Goal: Task Accomplishment & Management: Use online tool/utility

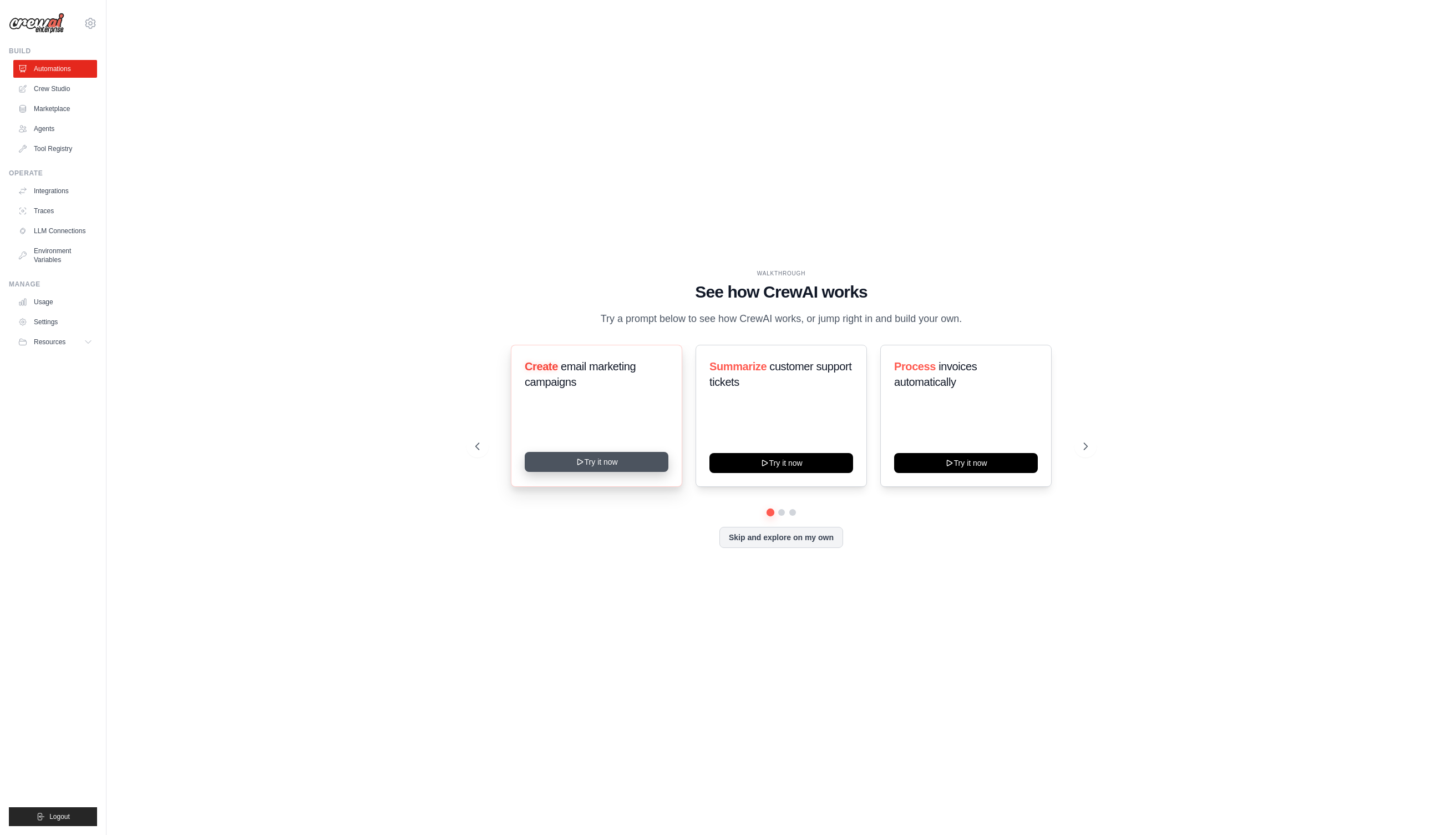
click at [614, 465] on button "Try it now" at bounding box center [596, 461] width 144 height 20
click at [64, 90] on link "Crew Studio" at bounding box center [56, 89] width 84 height 17
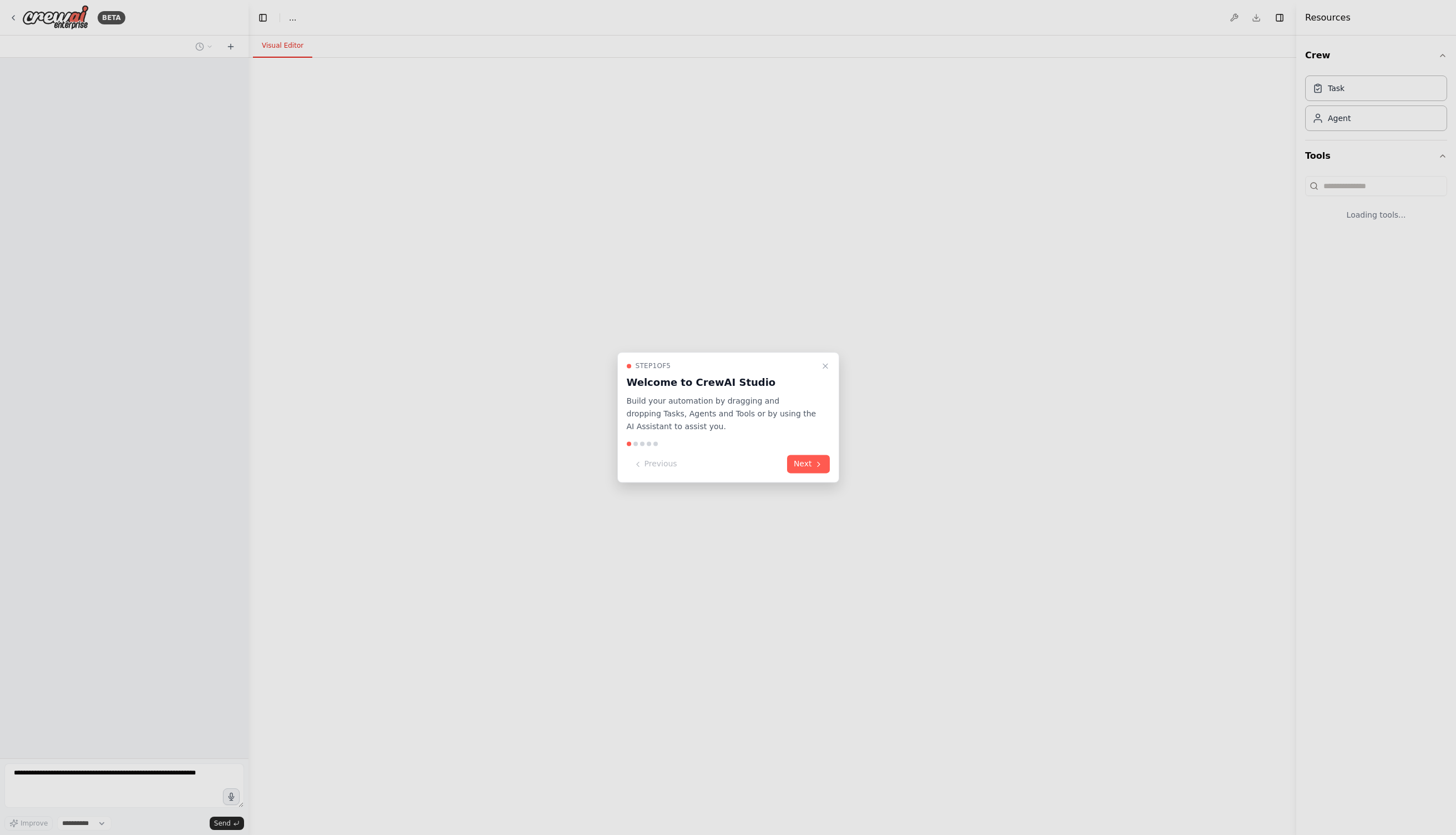
select select "****"
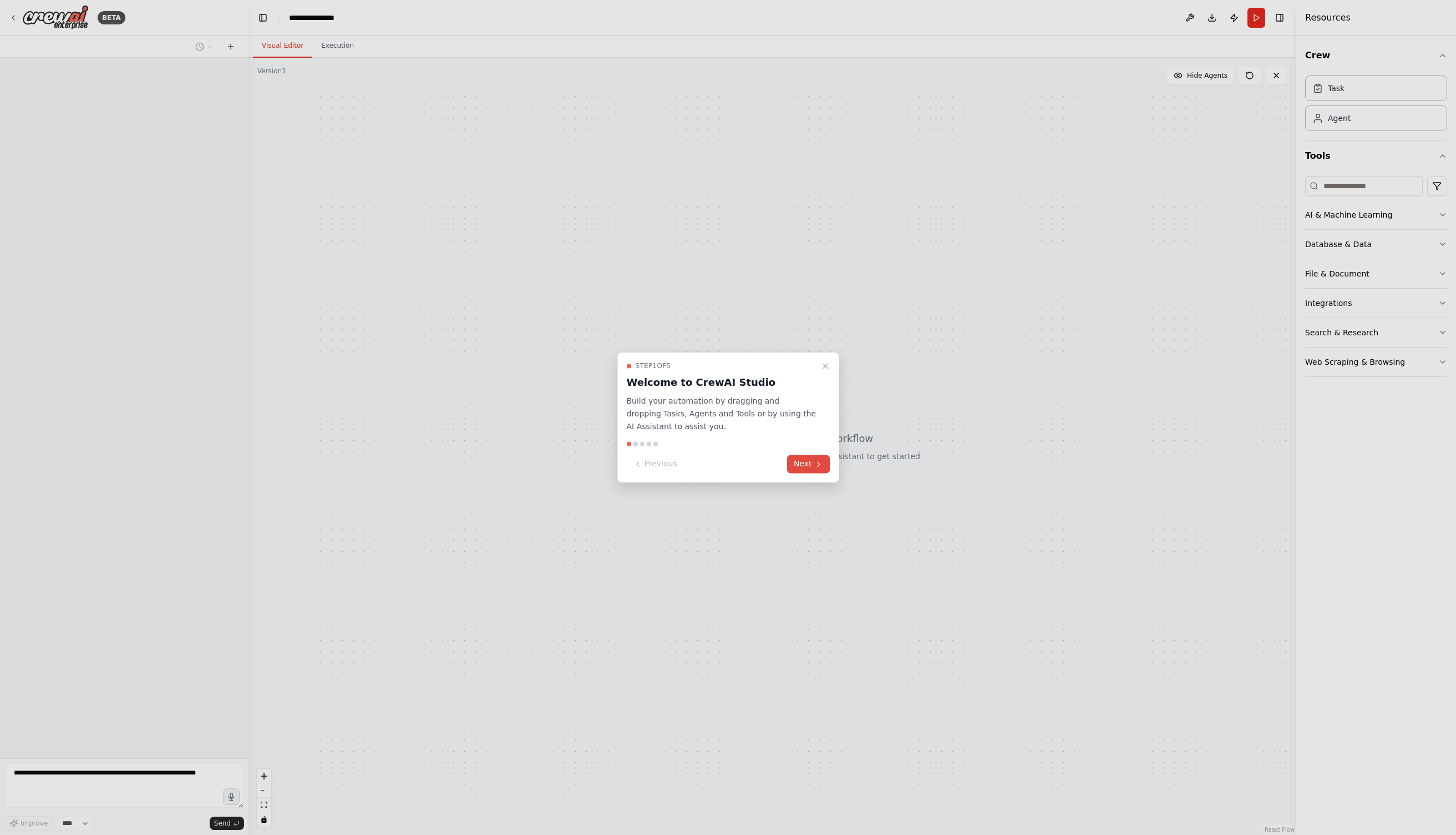
click at [821, 462] on icon at bounding box center [819, 464] width 9 height 9
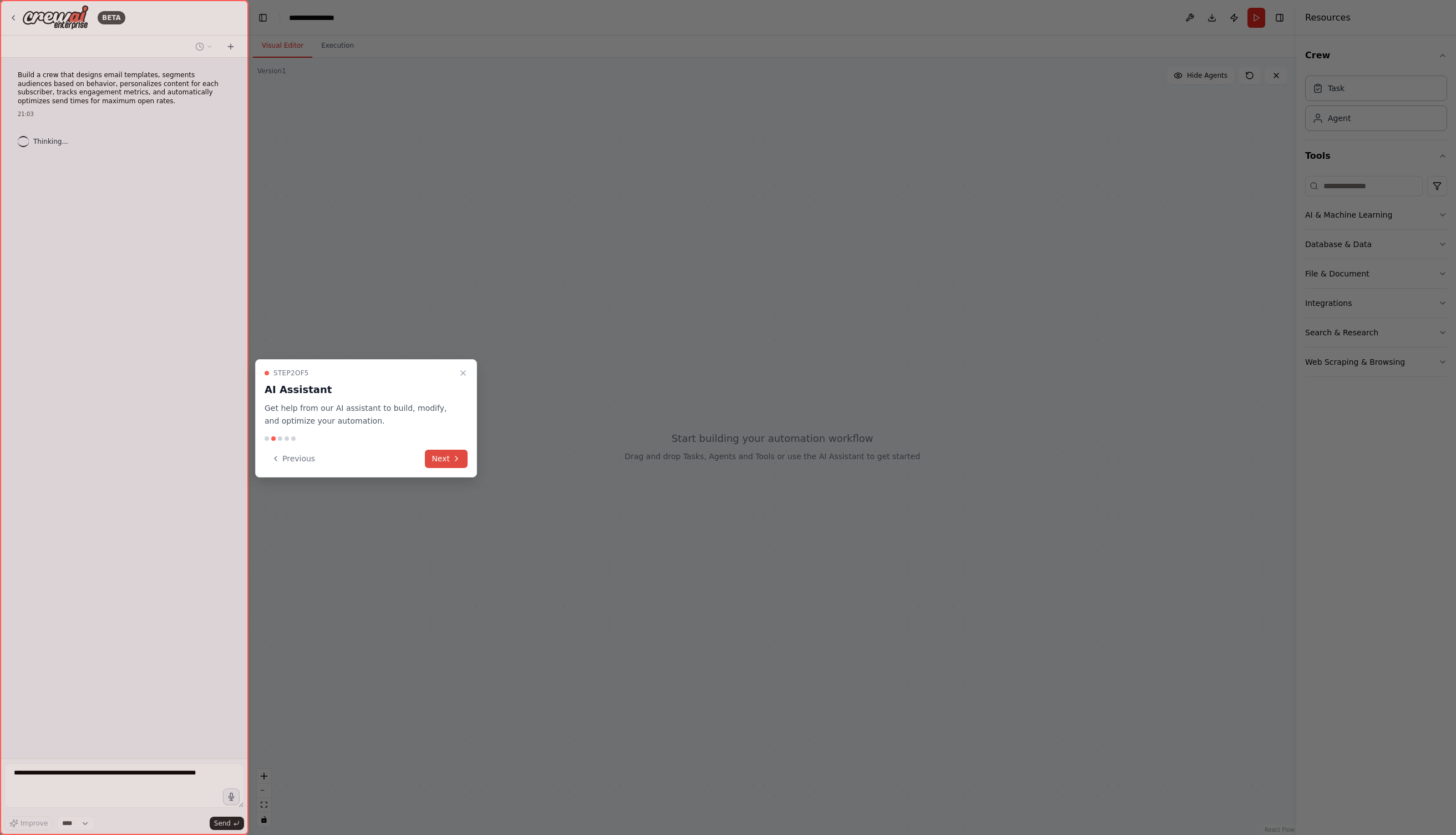
click at [444, 456] on button "Next" at bounding box center [446, 459] width 42 height 18
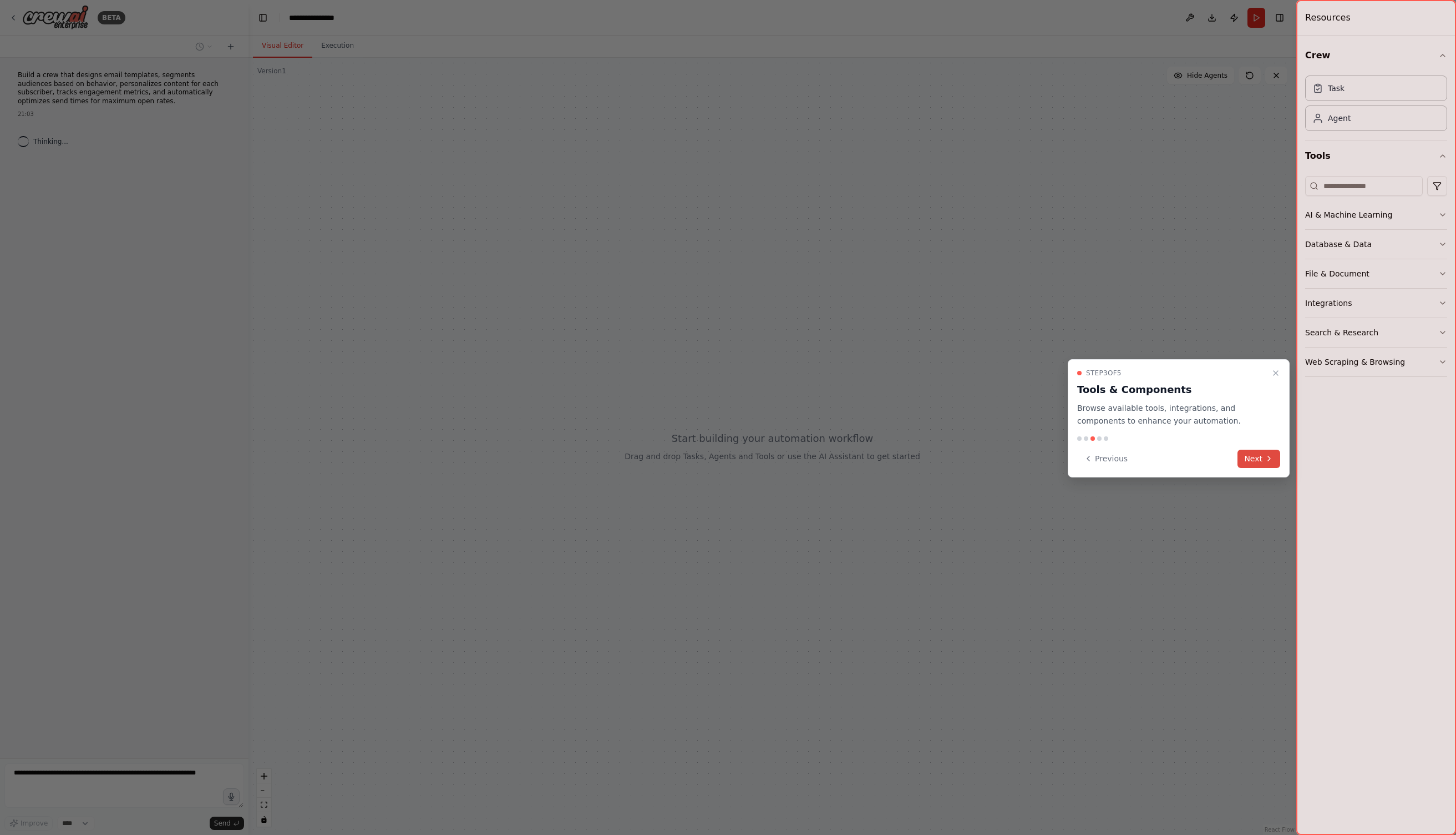
click at [1259, 457] on button "Next" at bounding box center [1259, 459] width 42 height 18
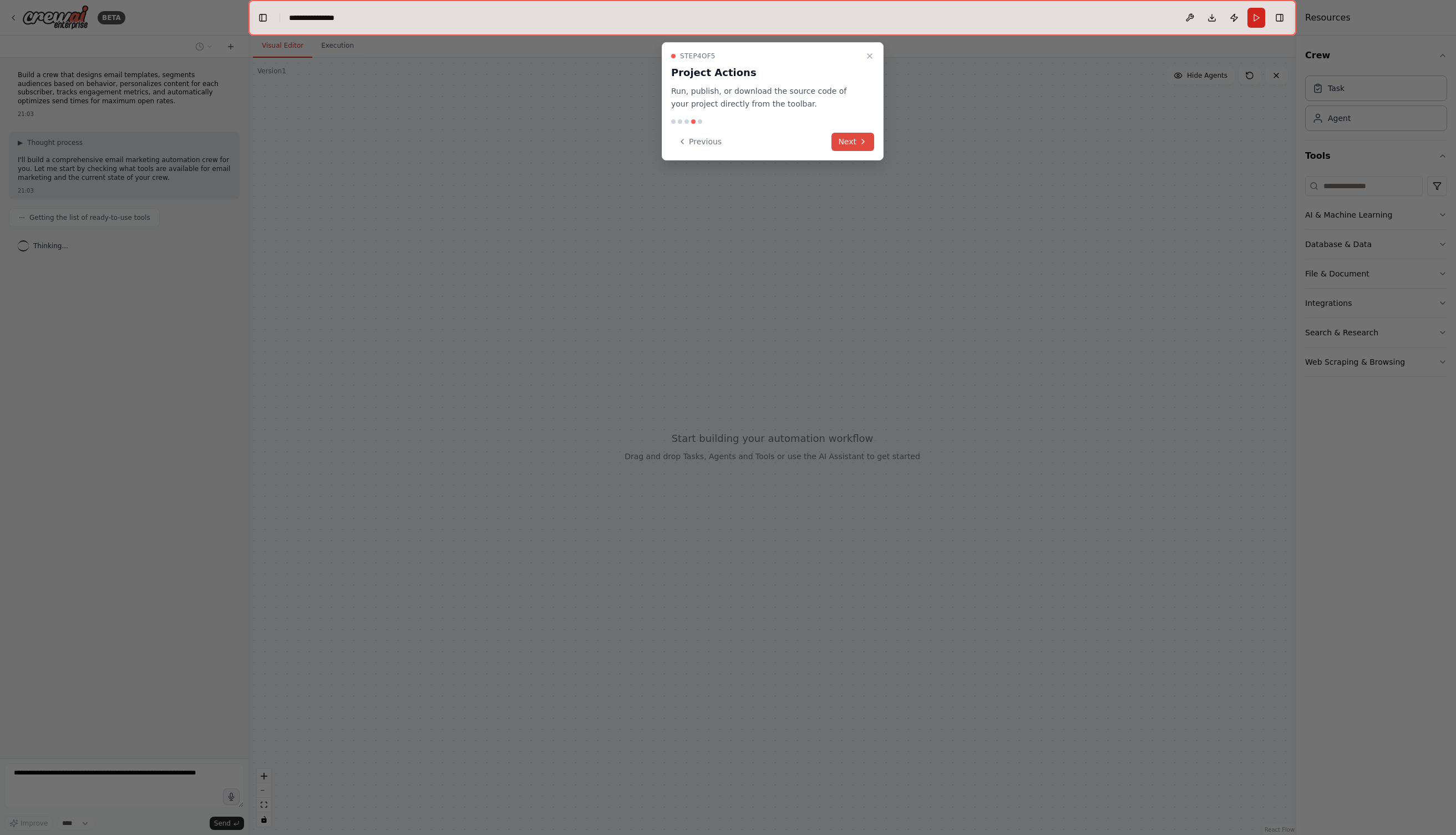
click at [853, 137] on button "Next" at bounding box center [853, 141] width 42 height 18
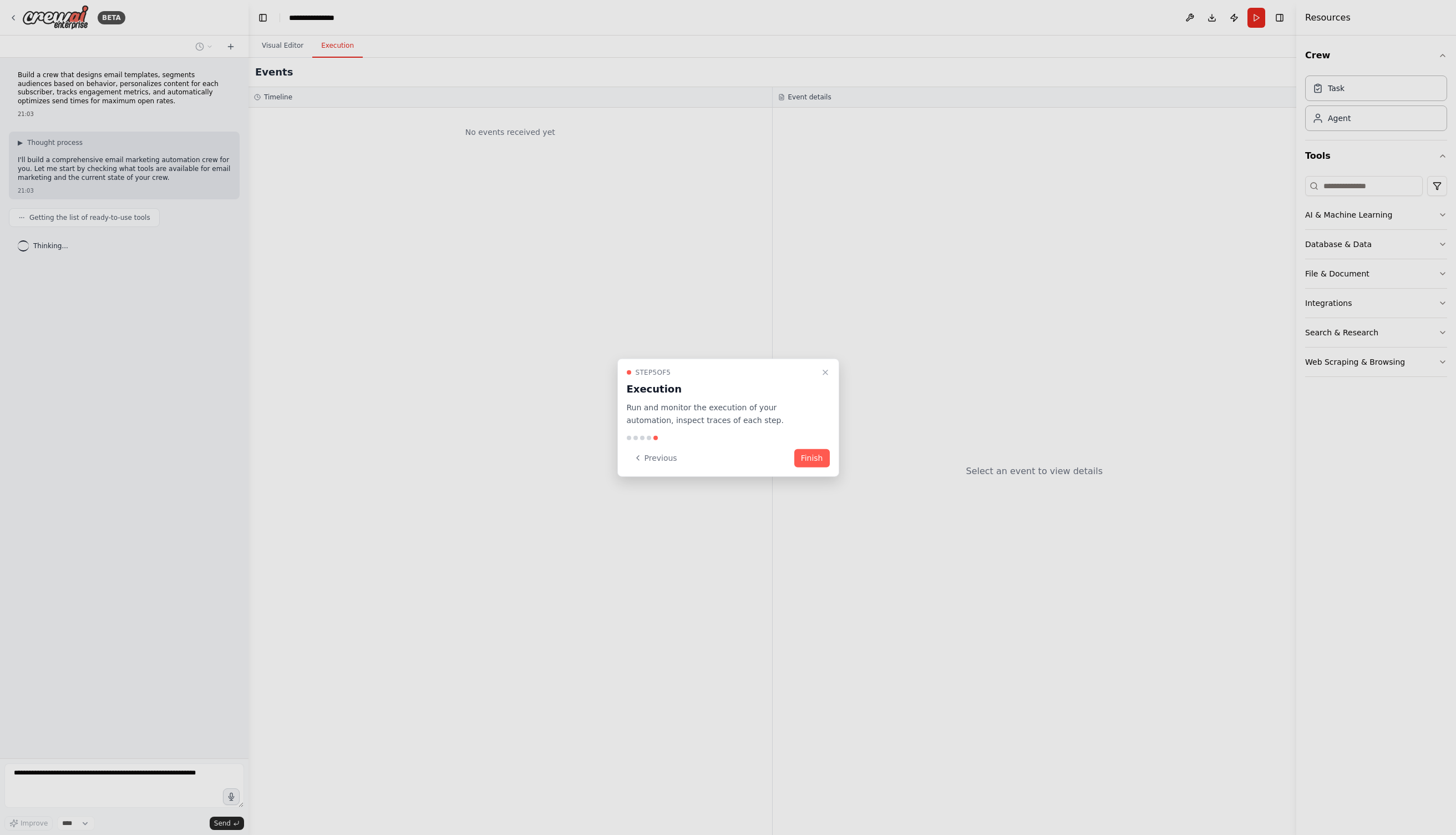
click at [810, 451] on button "Finish" at bounding box center [812, 457] width 36 height 18
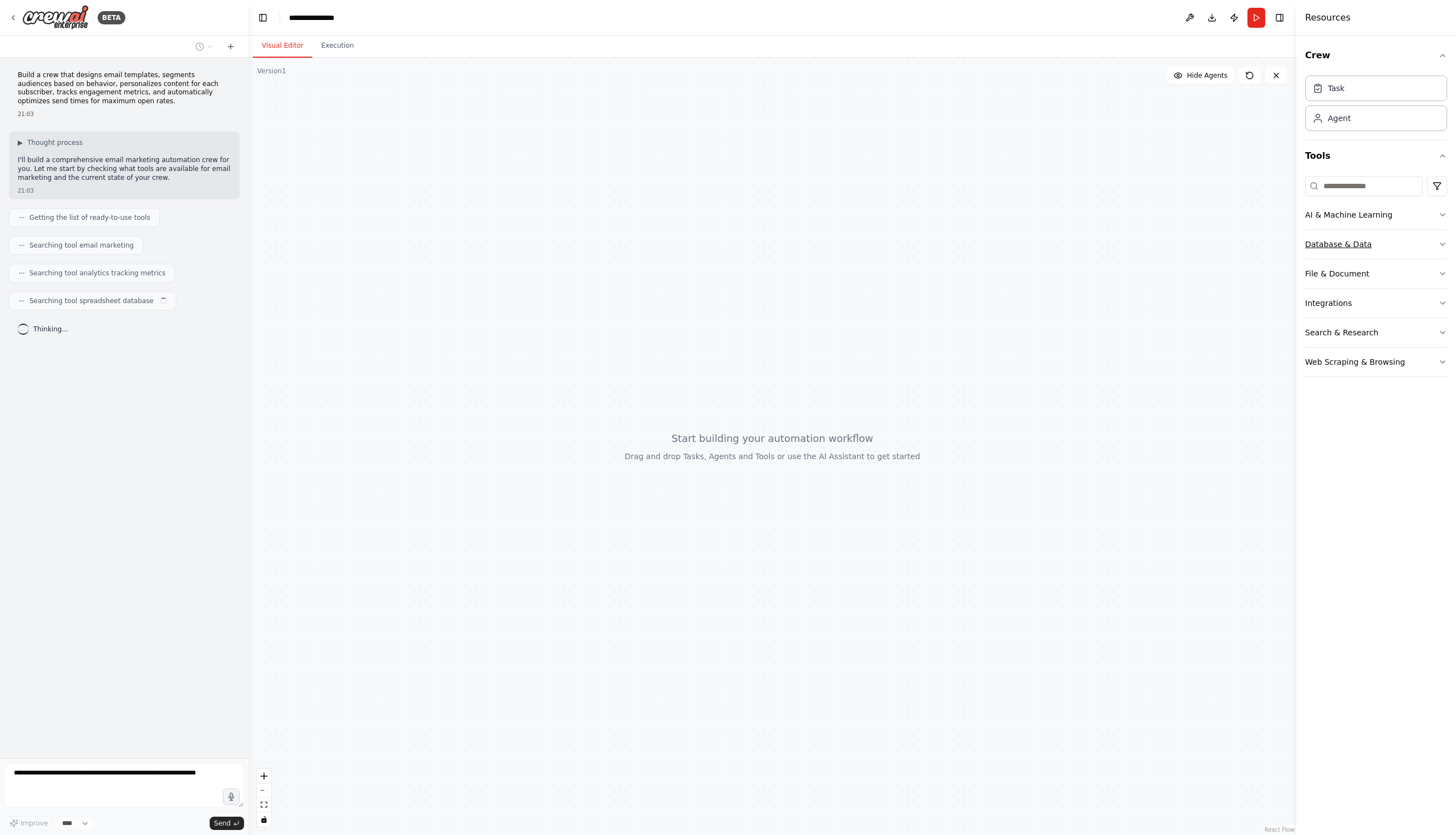
click at [1385, 245] on button "Database & Data" at bounding box center [1377, 244] width 142 height 29
click at [1368, 222] on button "AI & Machine Learning" at bounding box center [1377, 214] width 142 height 29
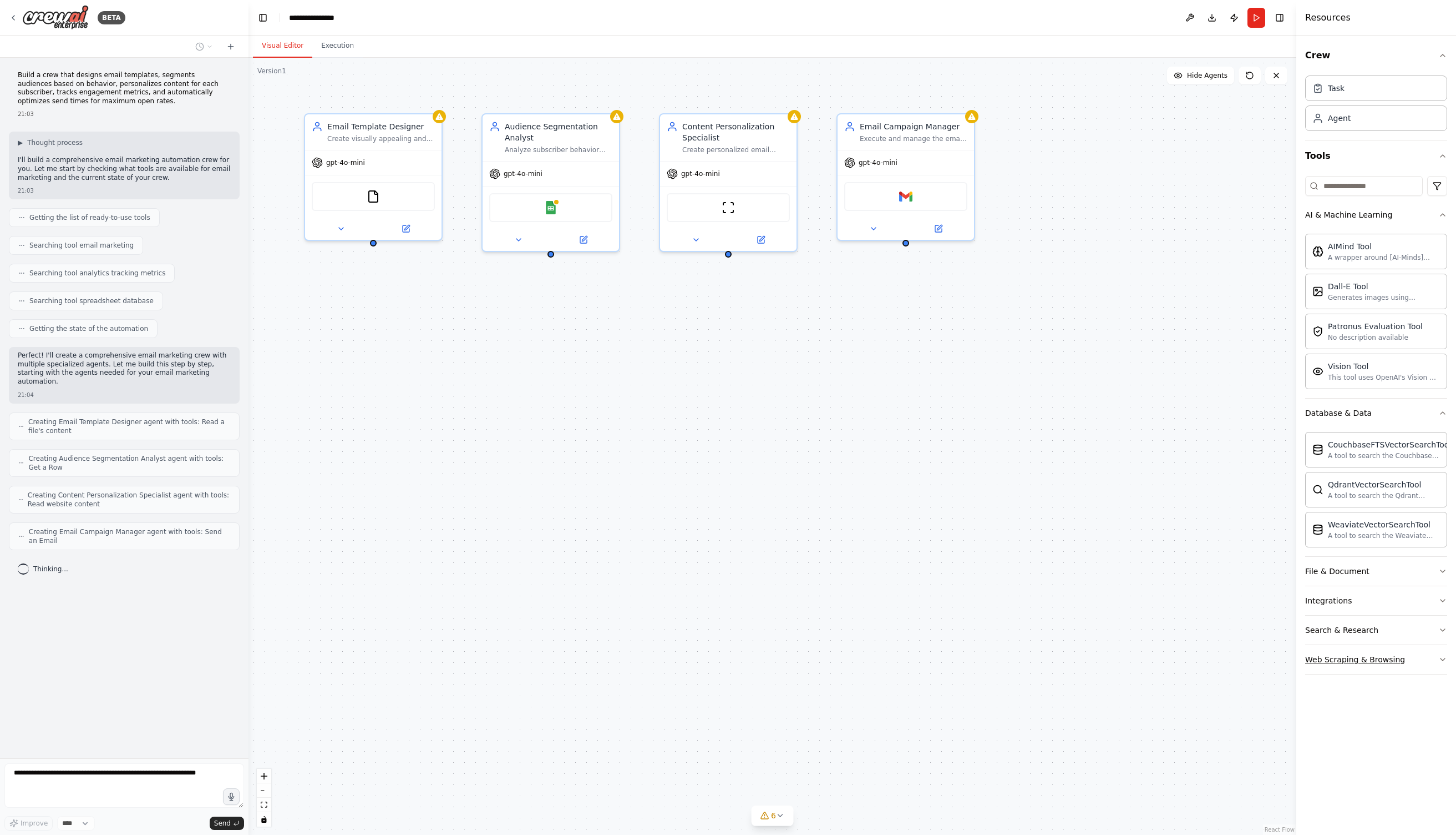
click at [1369, 650] on button "Web Scraping & Browsing" at bounding box center [1377, 659] width 142 height 29
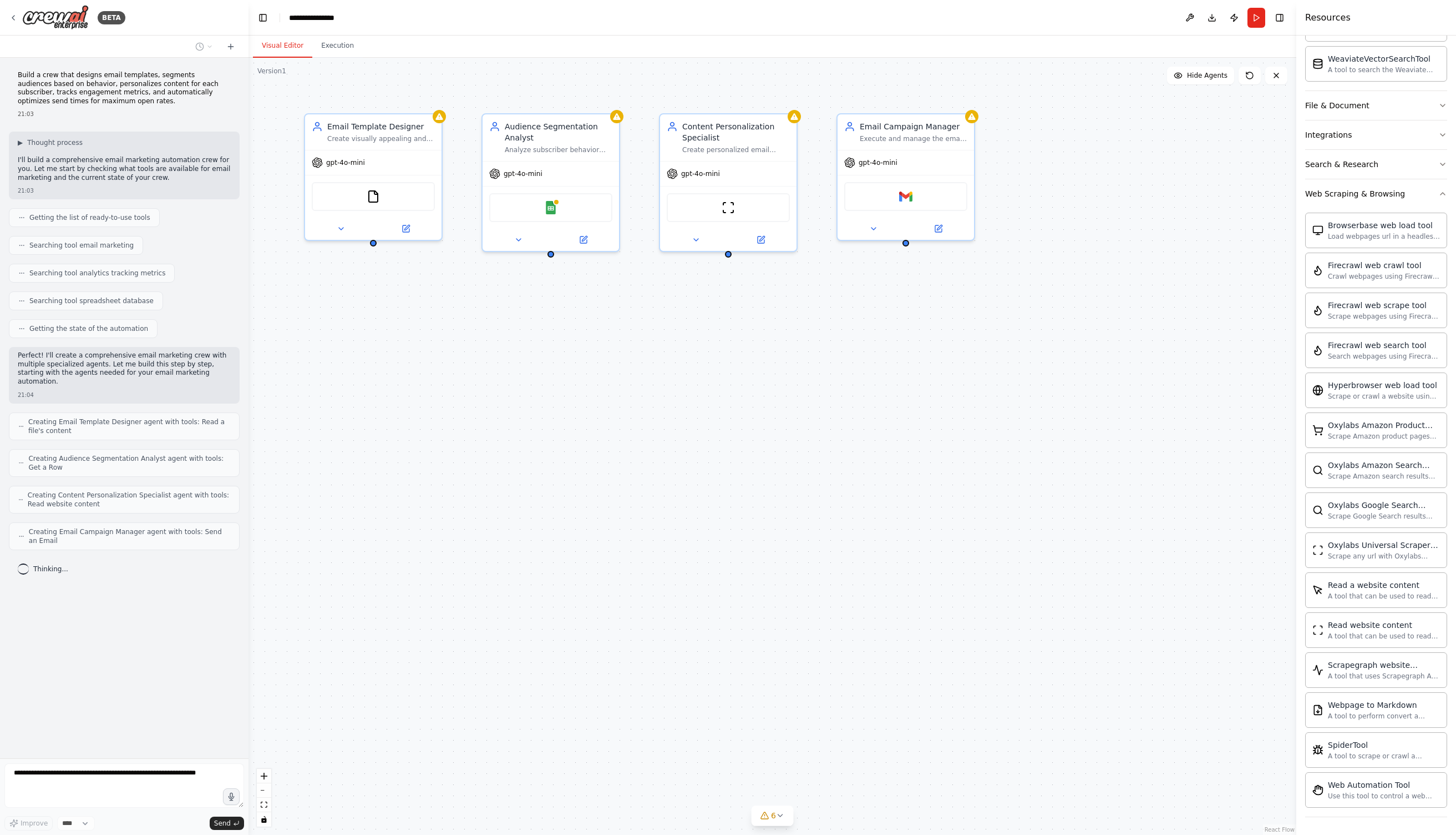
scroll to position [466, 0]
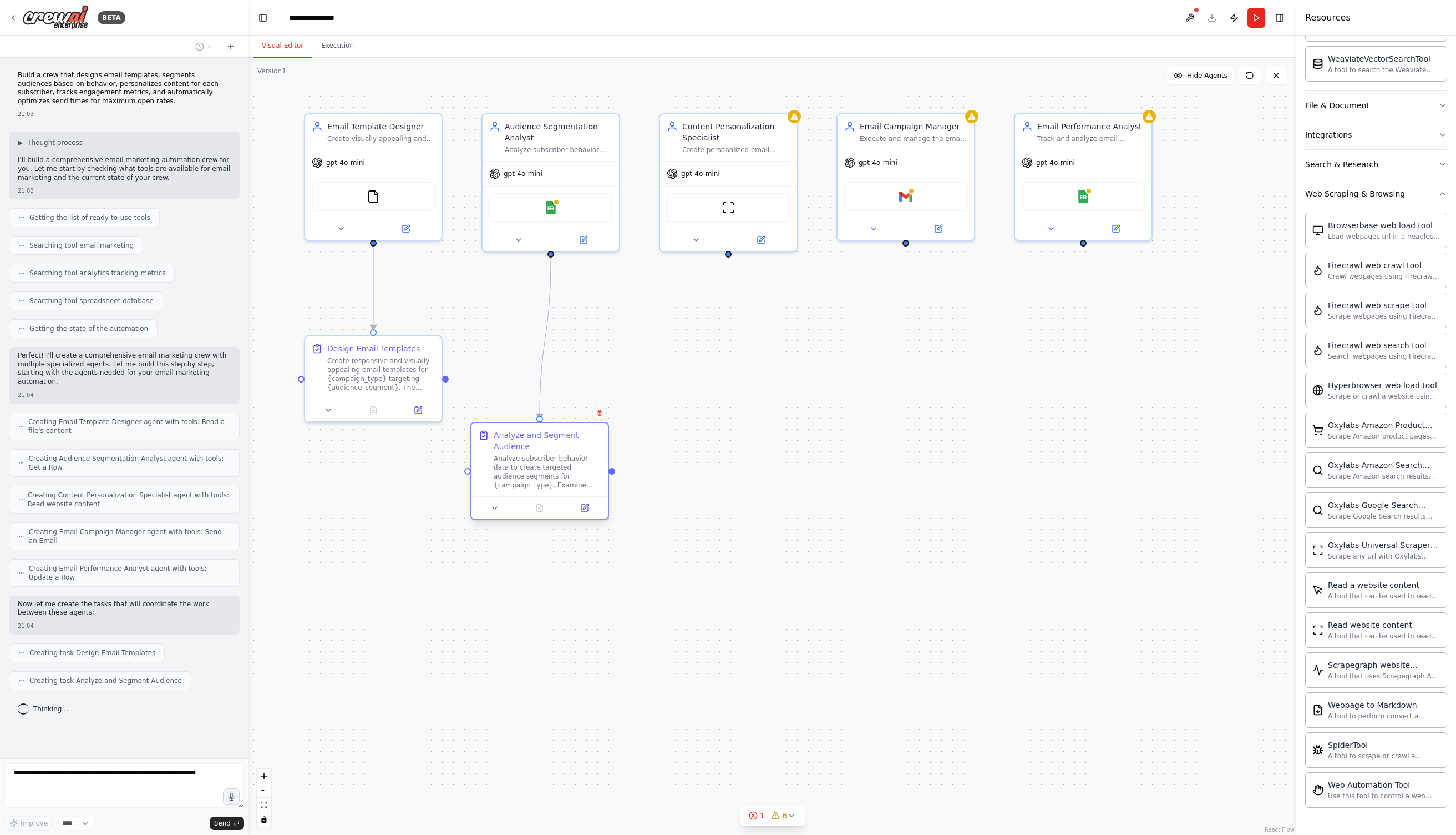
drag, startPoint x: 398, startPoint y: 452, endPoint x: 569, endPoint y: 445, distance: 171.1
click at [569, 445] on div "Analyze and Segment Audience" at bounding box center [548, 441] width 107 height 22
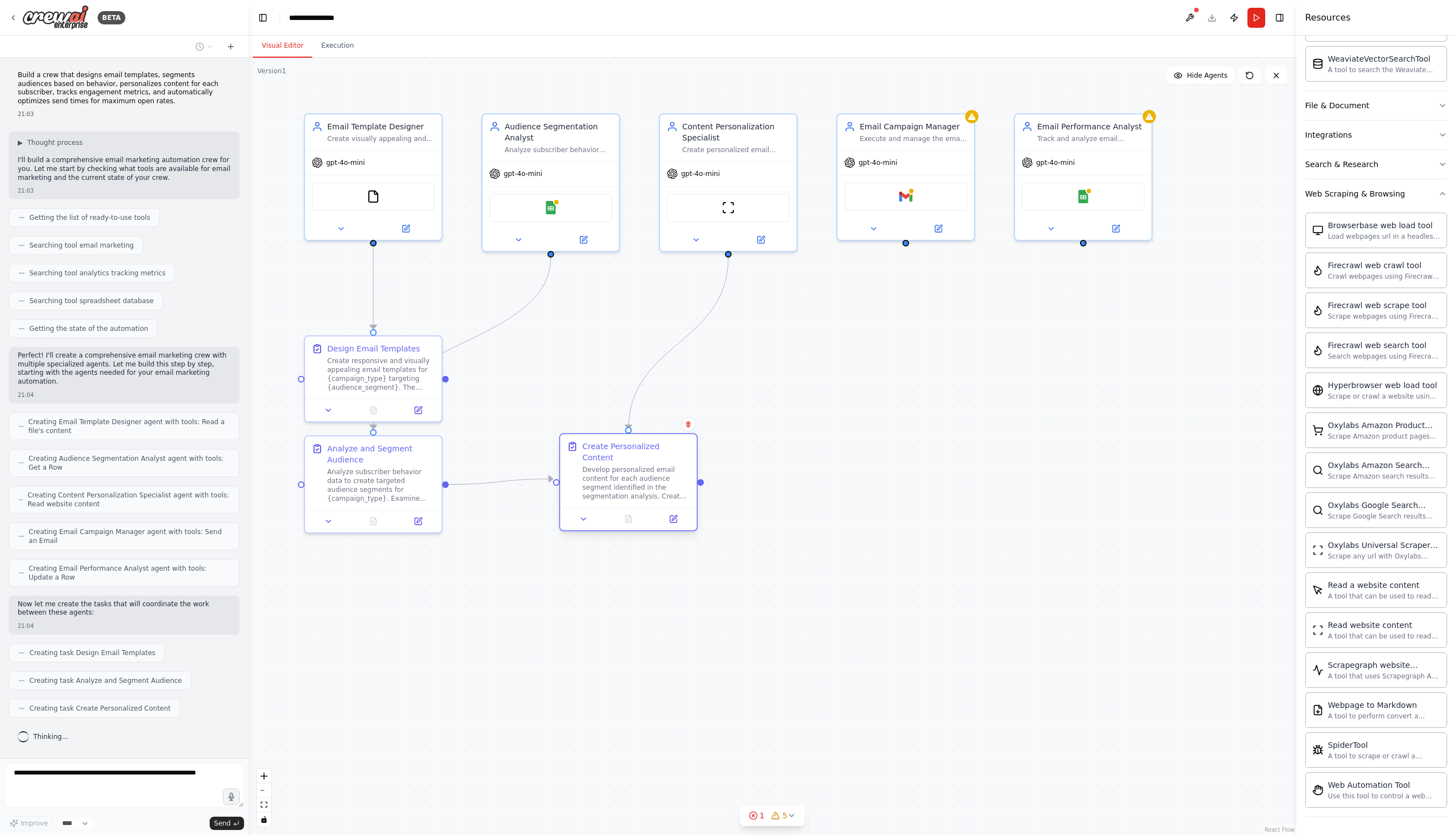
drag, startPoint x: 546, startPoint y: 399, endPoint x: 604, endPoint y: 501, distance: 117.3
click at [604, 507] on div at bounding box center [628, 519] width 137 height 23
drag, startPoint x: 368, startPoint y: 500, endPoint x: 485, endPoint y: 526, distance: 119.9
click at [452, 539] on div "Analyze subscriber behavior data to create targeted audience segments for {camp…" at bounding box center [470, 527] width 107 height 36
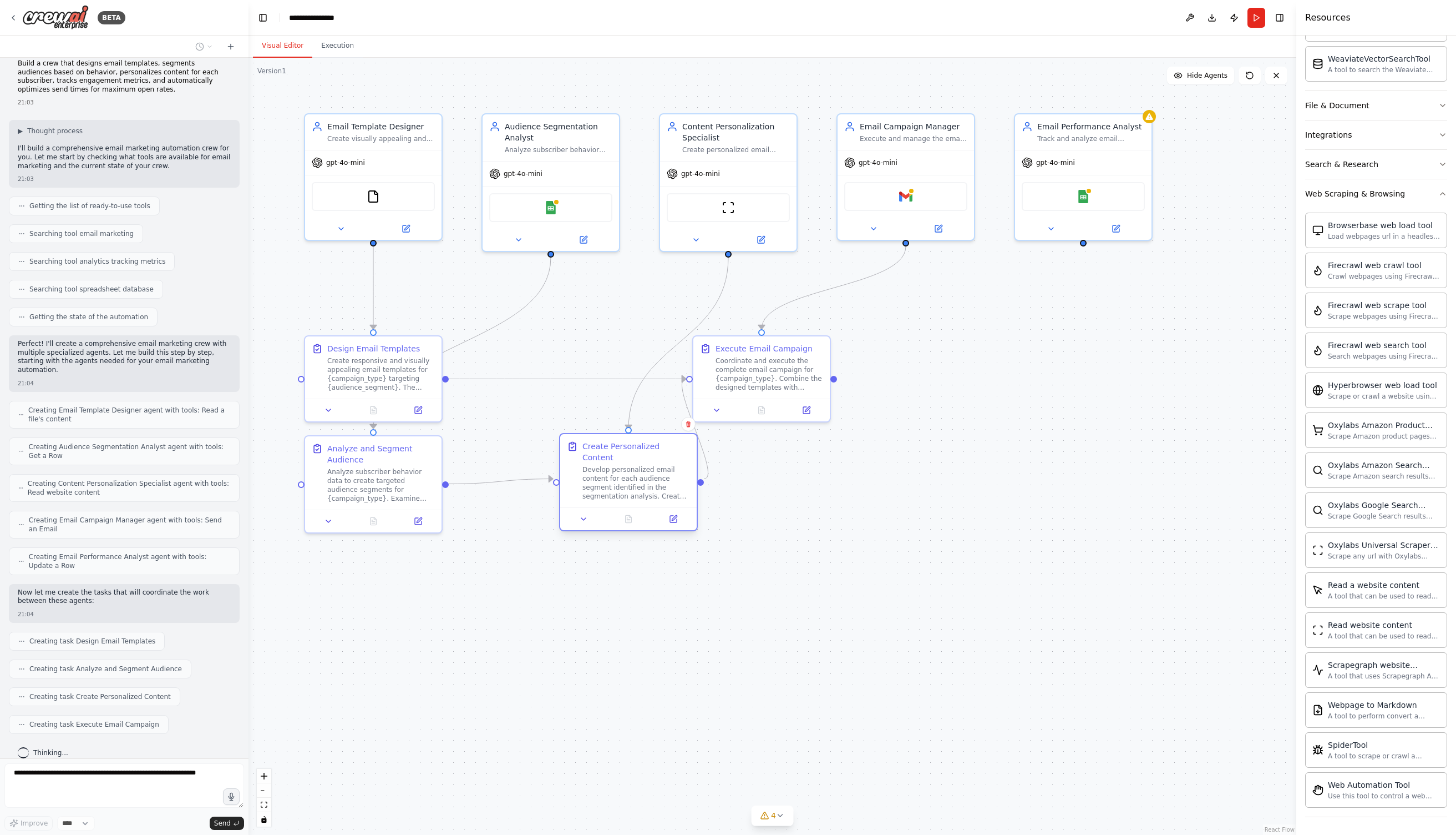
drag, startPoint x: 559, startPoint y: 450, endPoint x: 628, endPoint y: 464, distance: 70.4
click at [616, 480] on div "Develop personalized email content for each audience segment identified in the …" at bounding box center [636, 482] width 107 height 36
drag, startPoint x: 752, startPoint y: 429, endPoint x: 754, endPoint y: 415, distance: 14.1
click at [777, 410] on button at bounding box center [772, 408] width 38 height 13
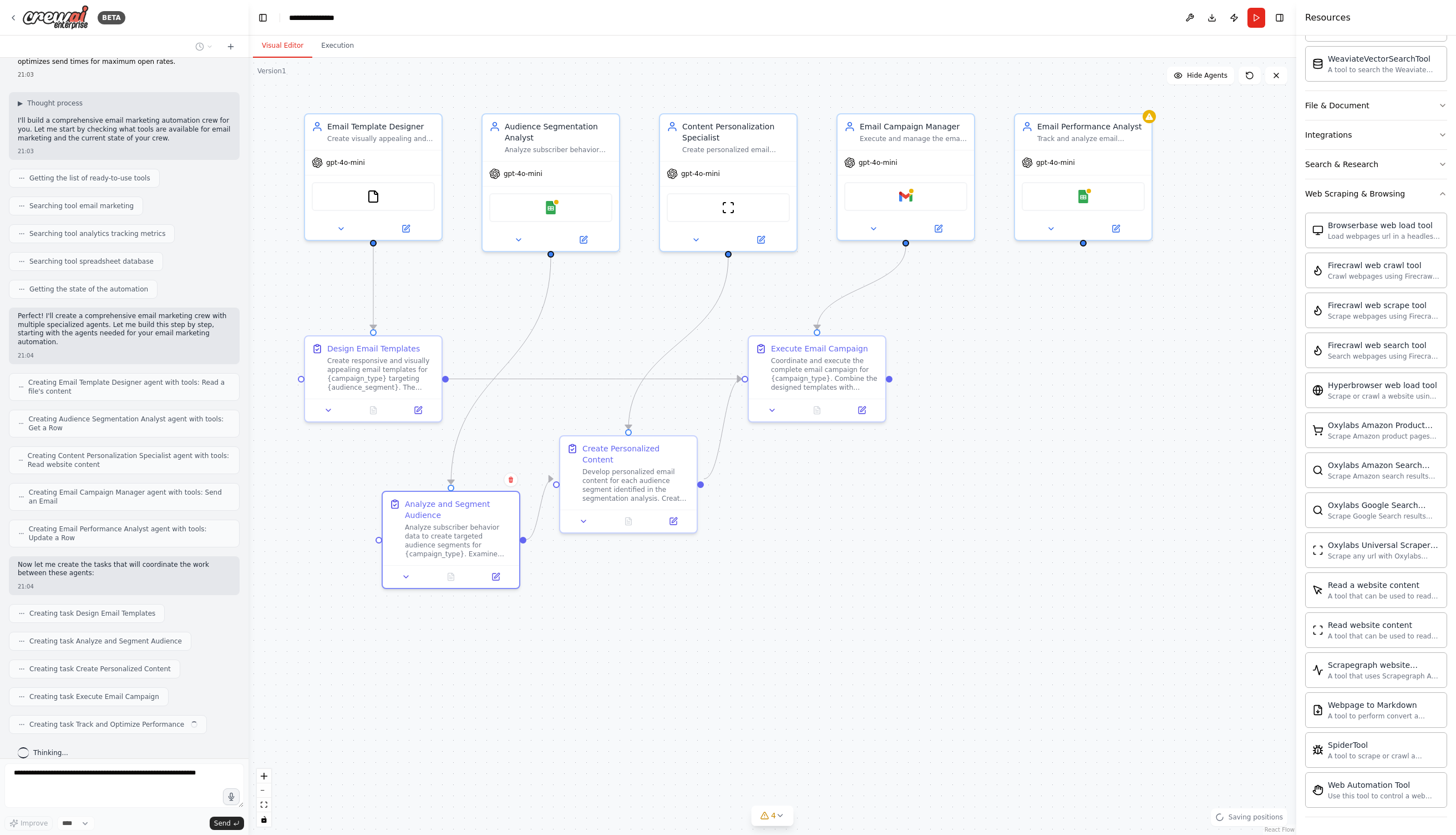
drag, startPoint x: 430, startPoint y: 500, endPoint x: 485, endPoint y: 533, distance: 64.1
click at [485, 533] on div ".deletable-edge-delete-btn { width: 20px; height: 20px; border: 0px solid #ffff…" at bounding box center [773, 446] width 1048 height 777
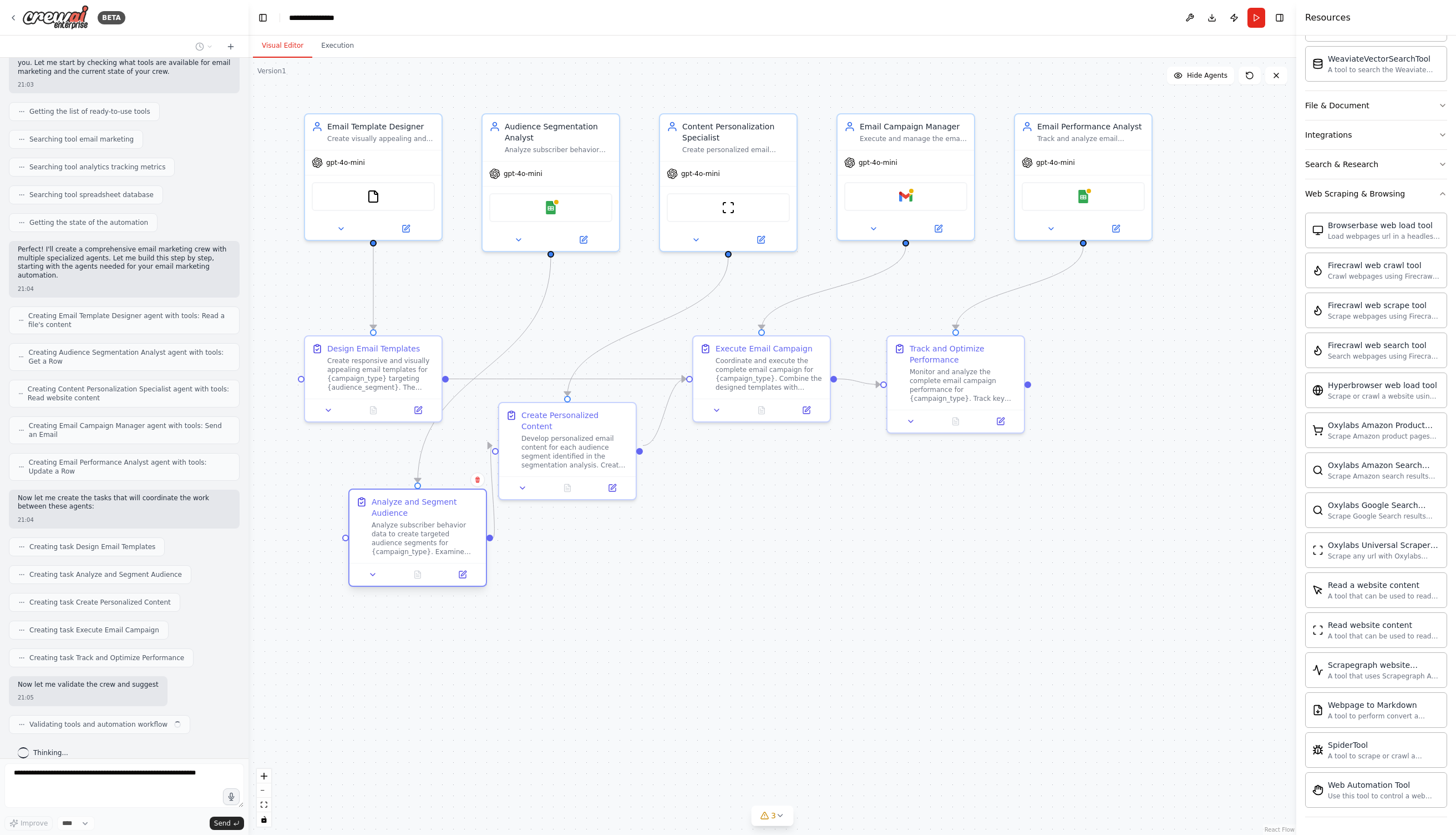
scroll to position [106, 0]
drag, startPoint x: 454, startPoint y: 528, endPoint x: 425, endPoint y: 530, distance: 29.1
click at [425, 530] on div "Analyze subscriber behavior data to create targeted audience segments for {camp…" at bounding box center [426, 538] width 107 height 36
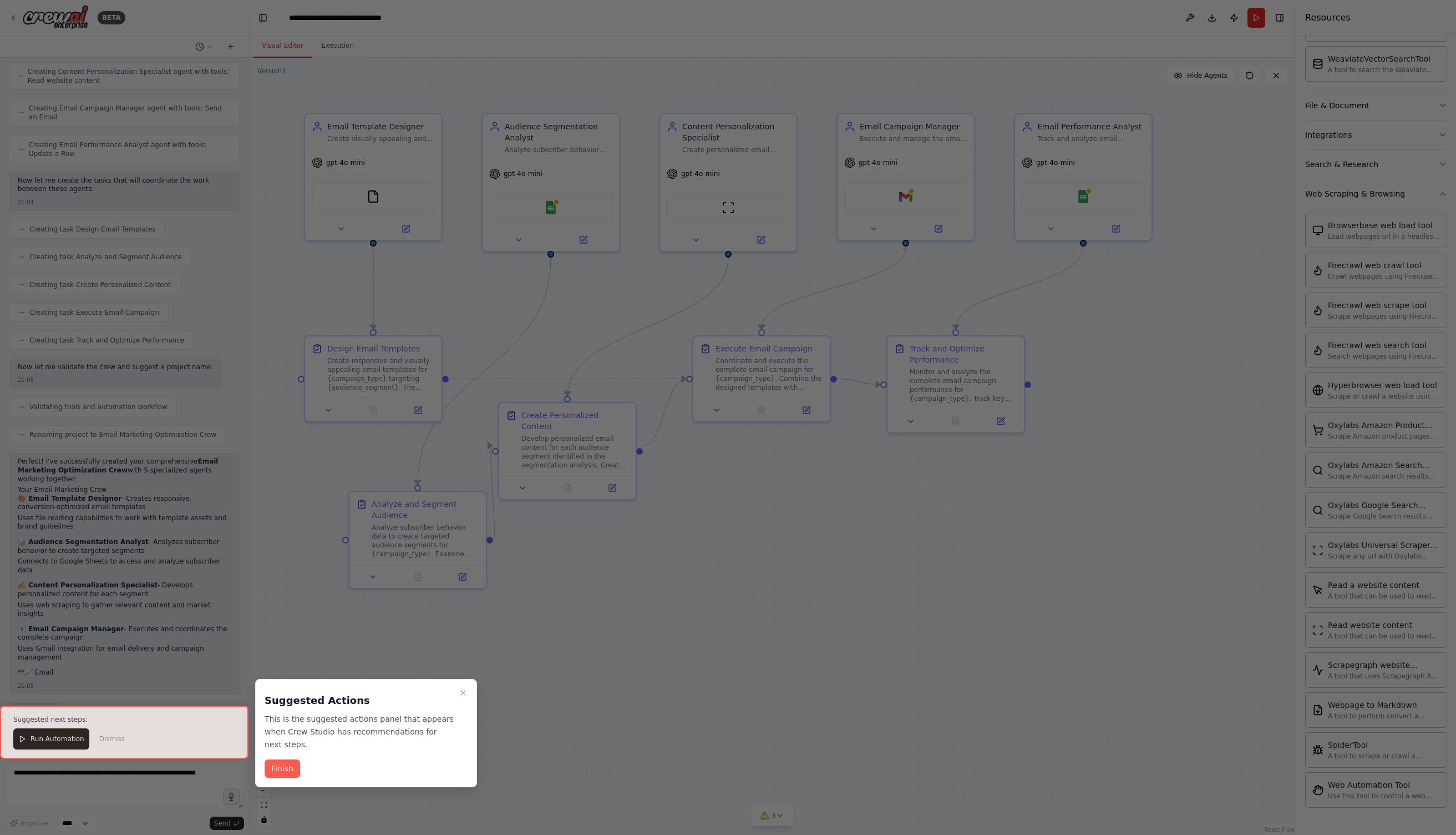
click at [285, 770] on button "Finish" at bounding box center [282, 768] width 36 height 18
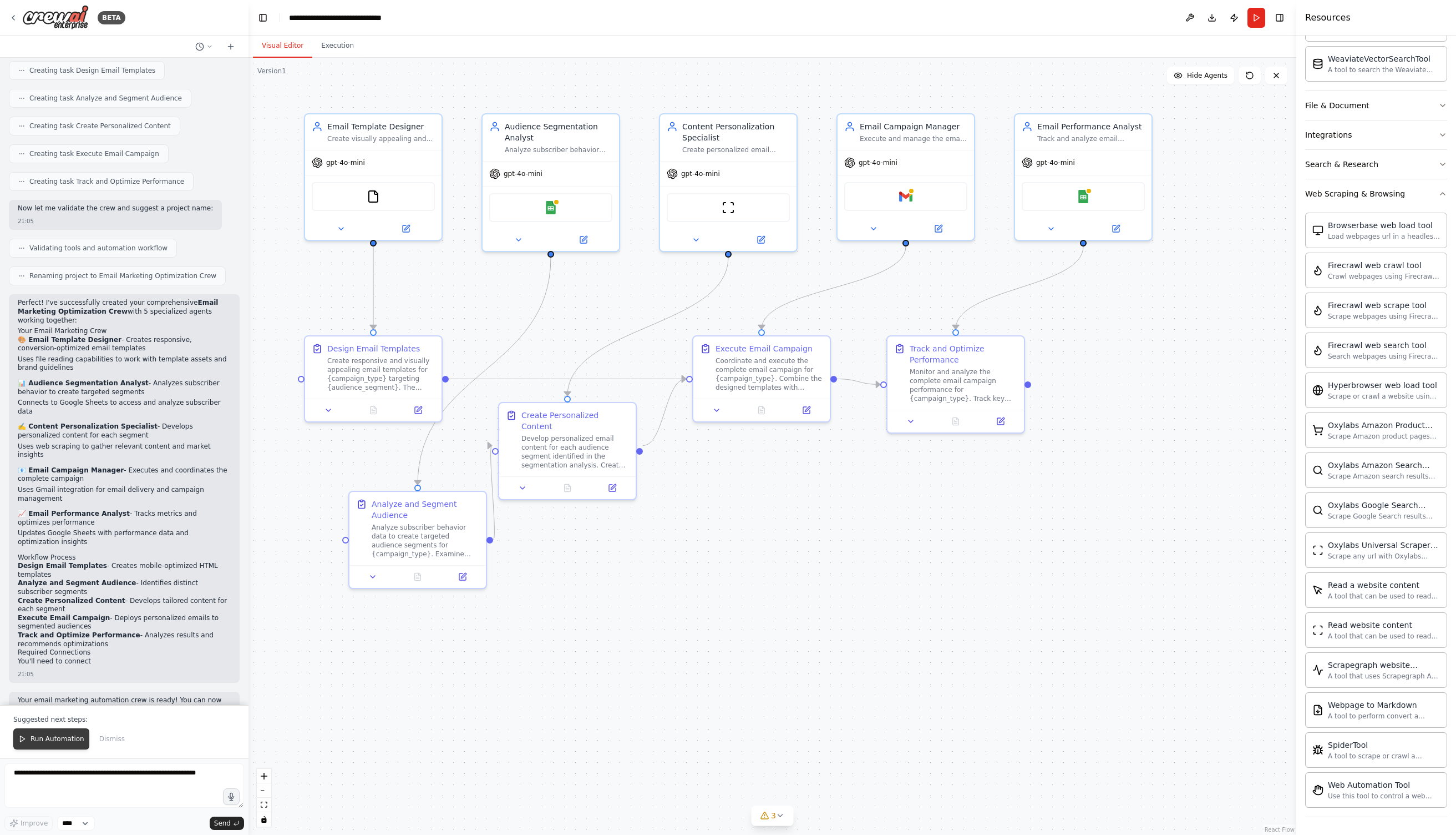
click at [61, 740] on span "Run Automation" at bounding box center [57, 739] width 54 height 9
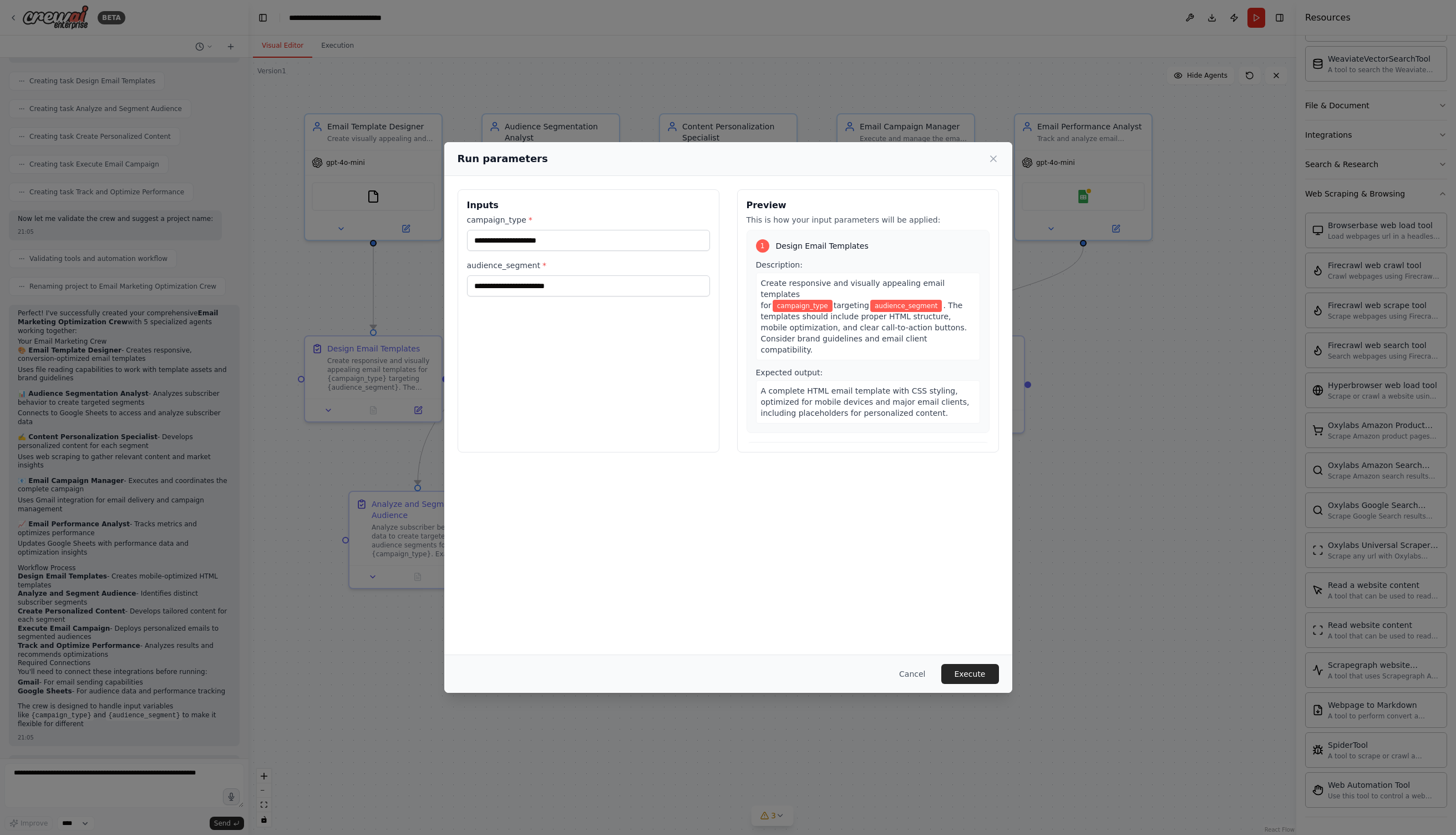
scroll to position [580, 0]
click at [546, 238] on input "campaign_type *" at bounding box center [589, 240] width 243 height 21
type input "**********"
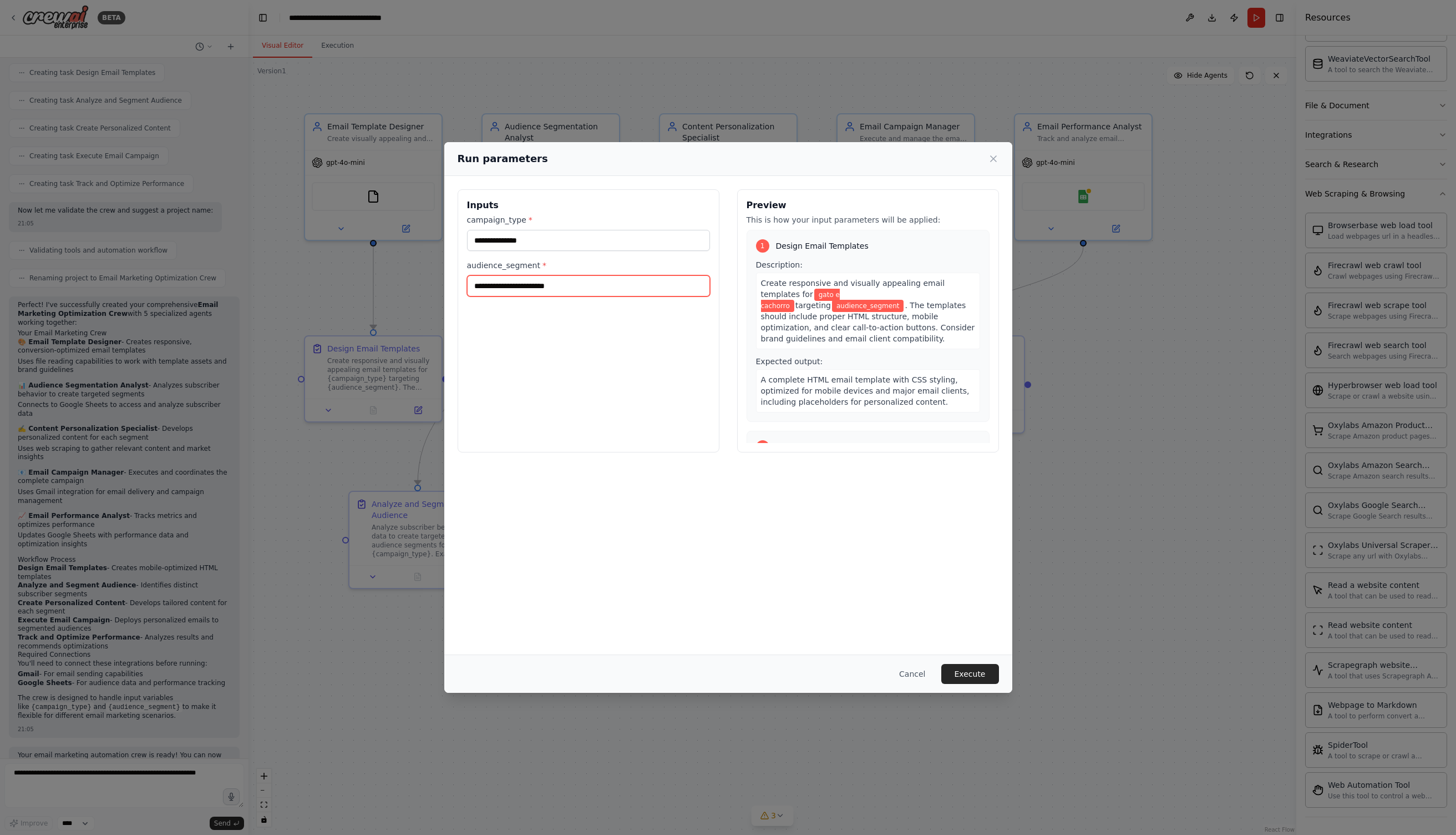
click at [562, 282] on input "audience_segment *" at bounding box center [589, 286] width 243 height 21
type input "*******"
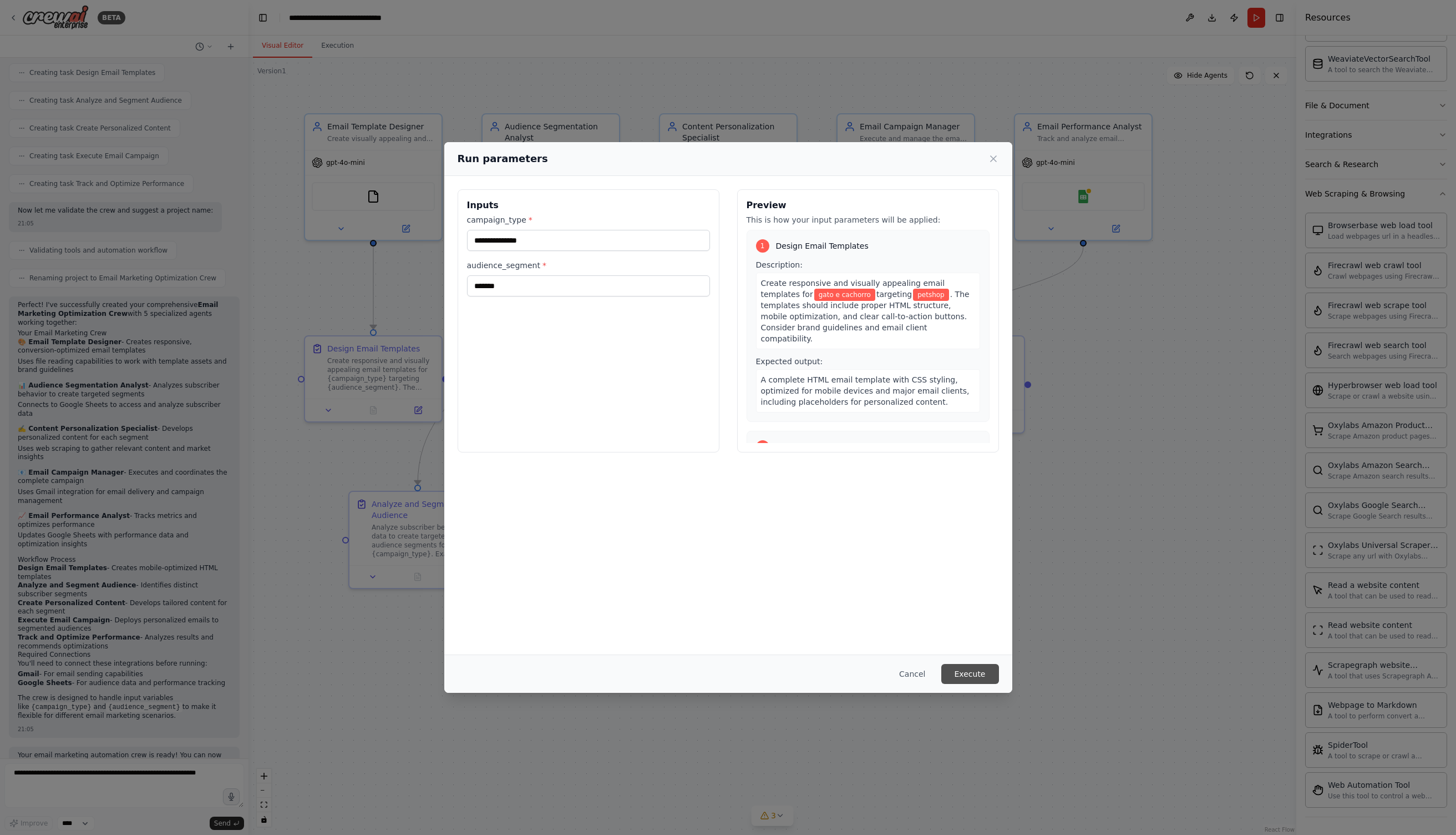
click at [977, 675] on button "Execute" at bounding box center [970, 673] width 58 height 20
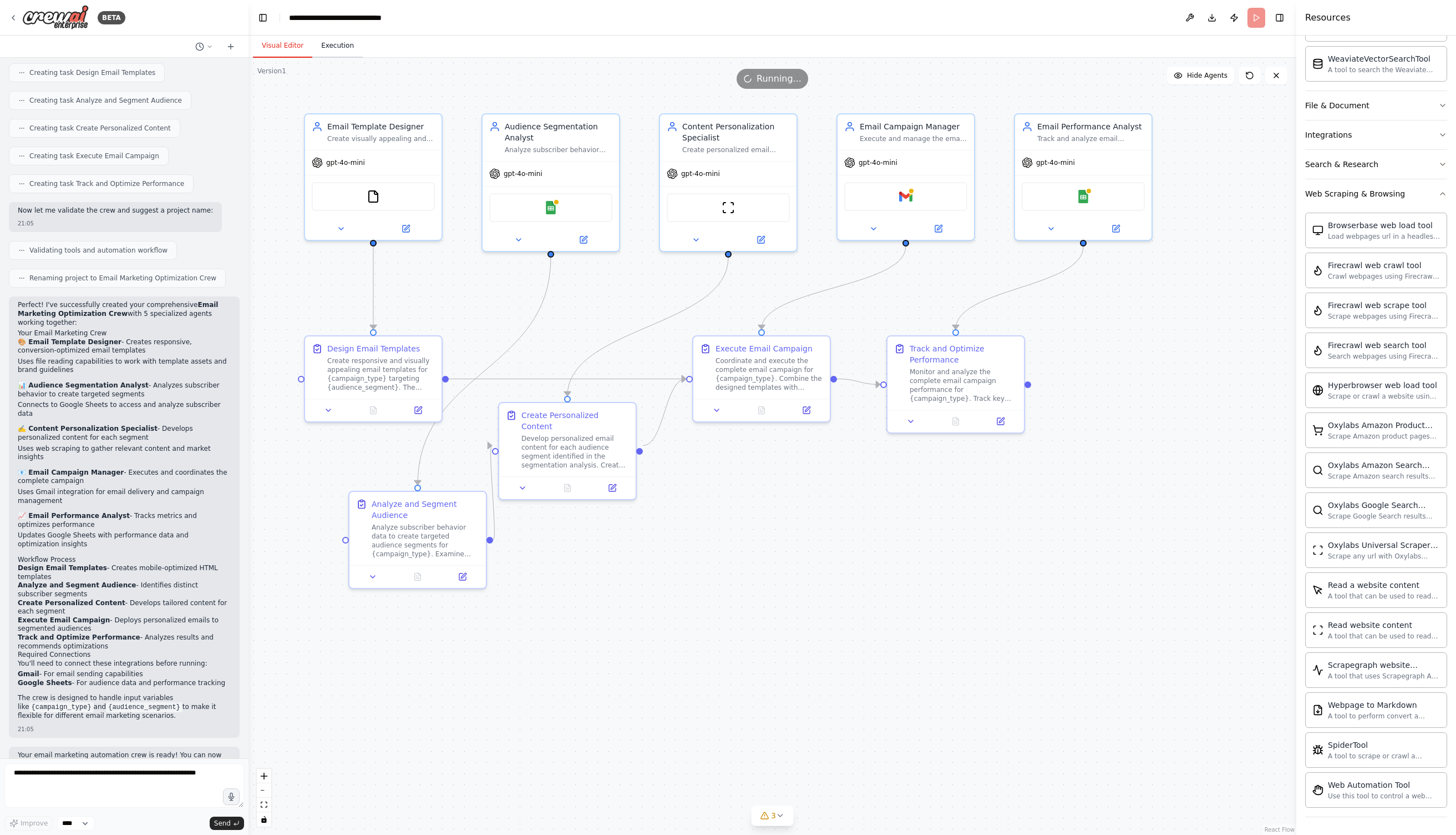
click at [327, 49] on button "Execution" at bounding box center [337, 45] width 50 height 23
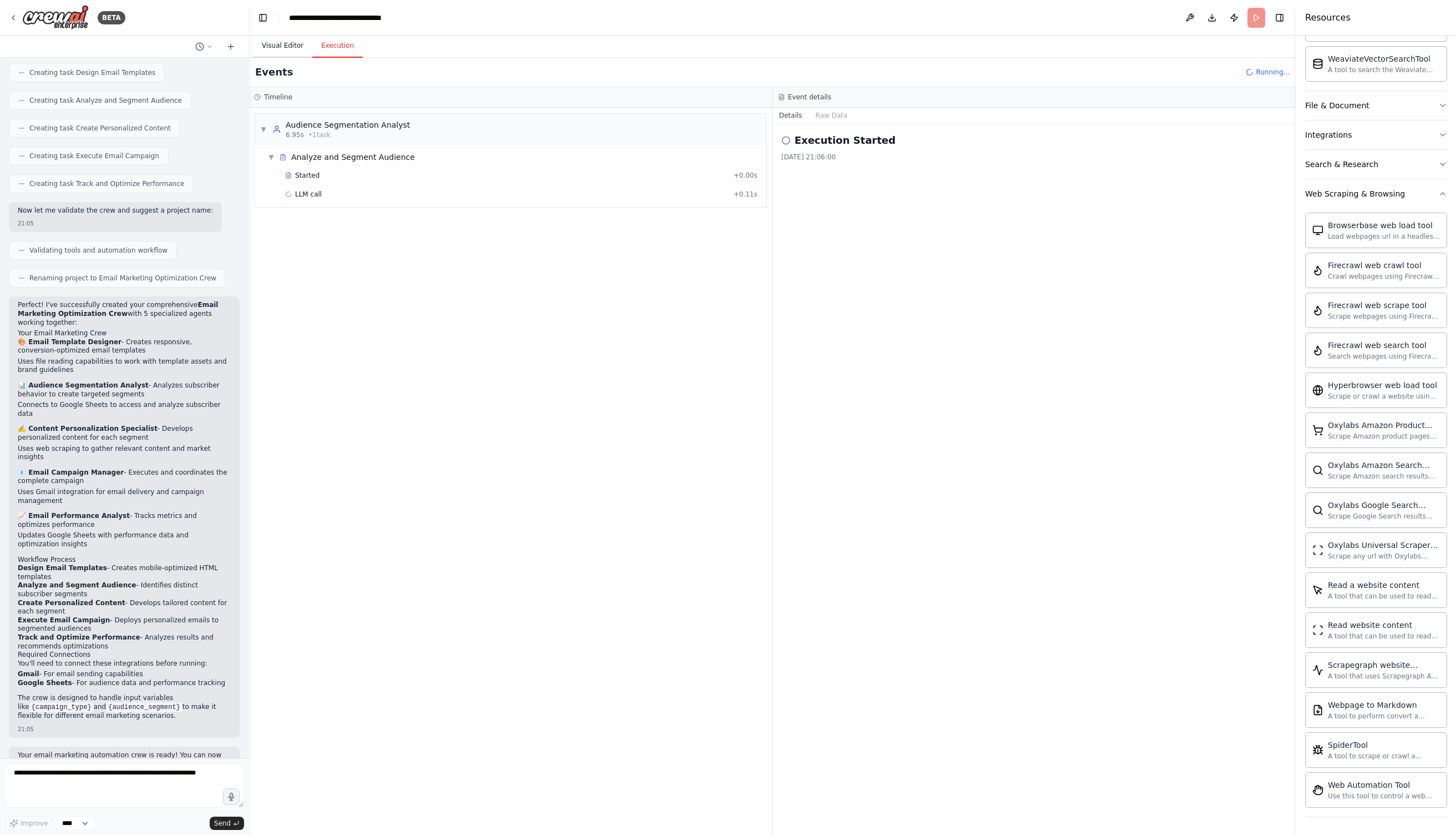
scroll to position [0, 0]
click at [271, 48] on button "Visual Editor" at bounding box center [282, 45] width 59 height 23
click at [334, 44] on button "Execution" at bounding box center [337, 45] width 50 height 23
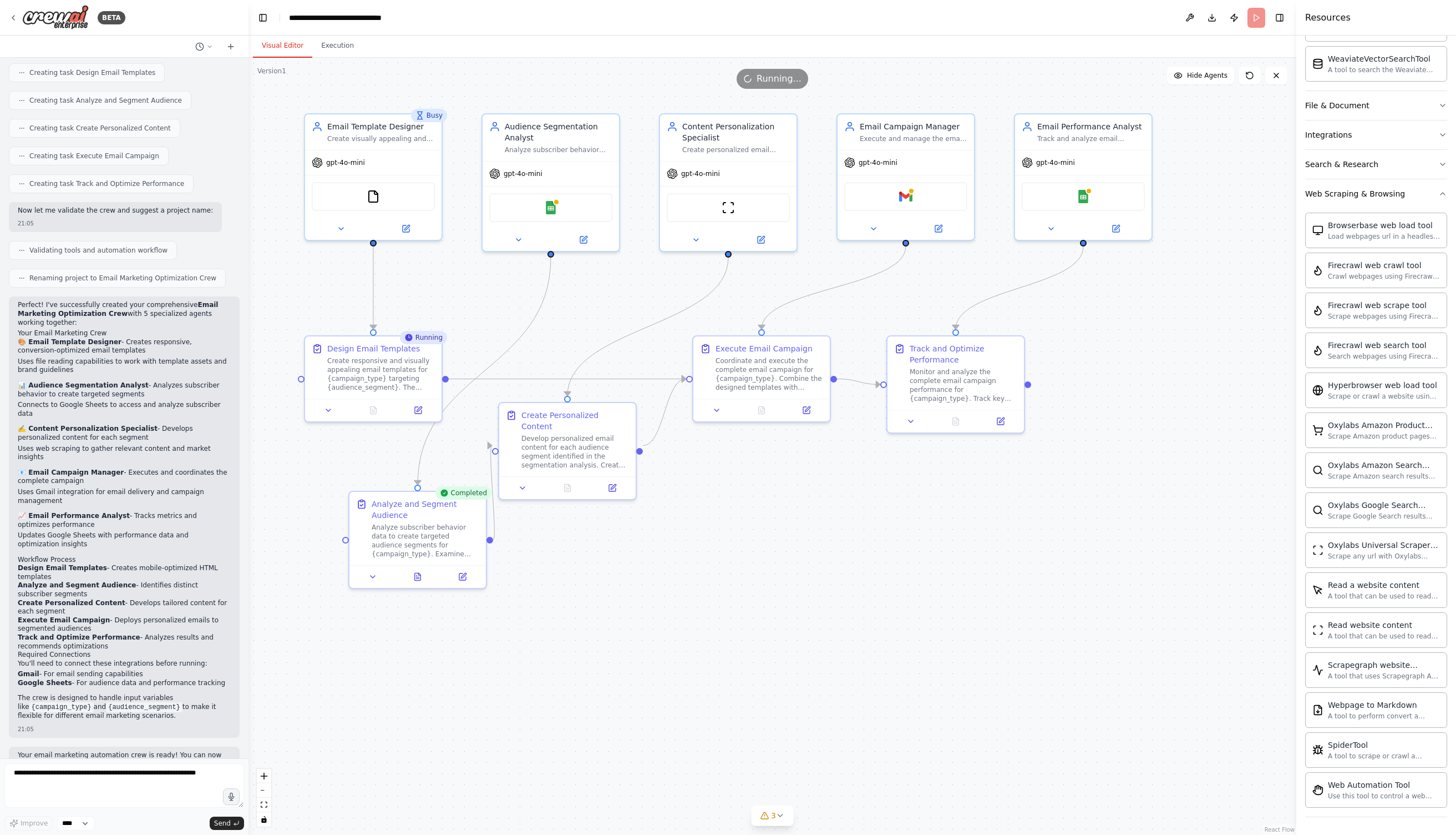
click at [287, 47] on button "Visual Editor" at bounding box center [282, 45] width 59 height 23
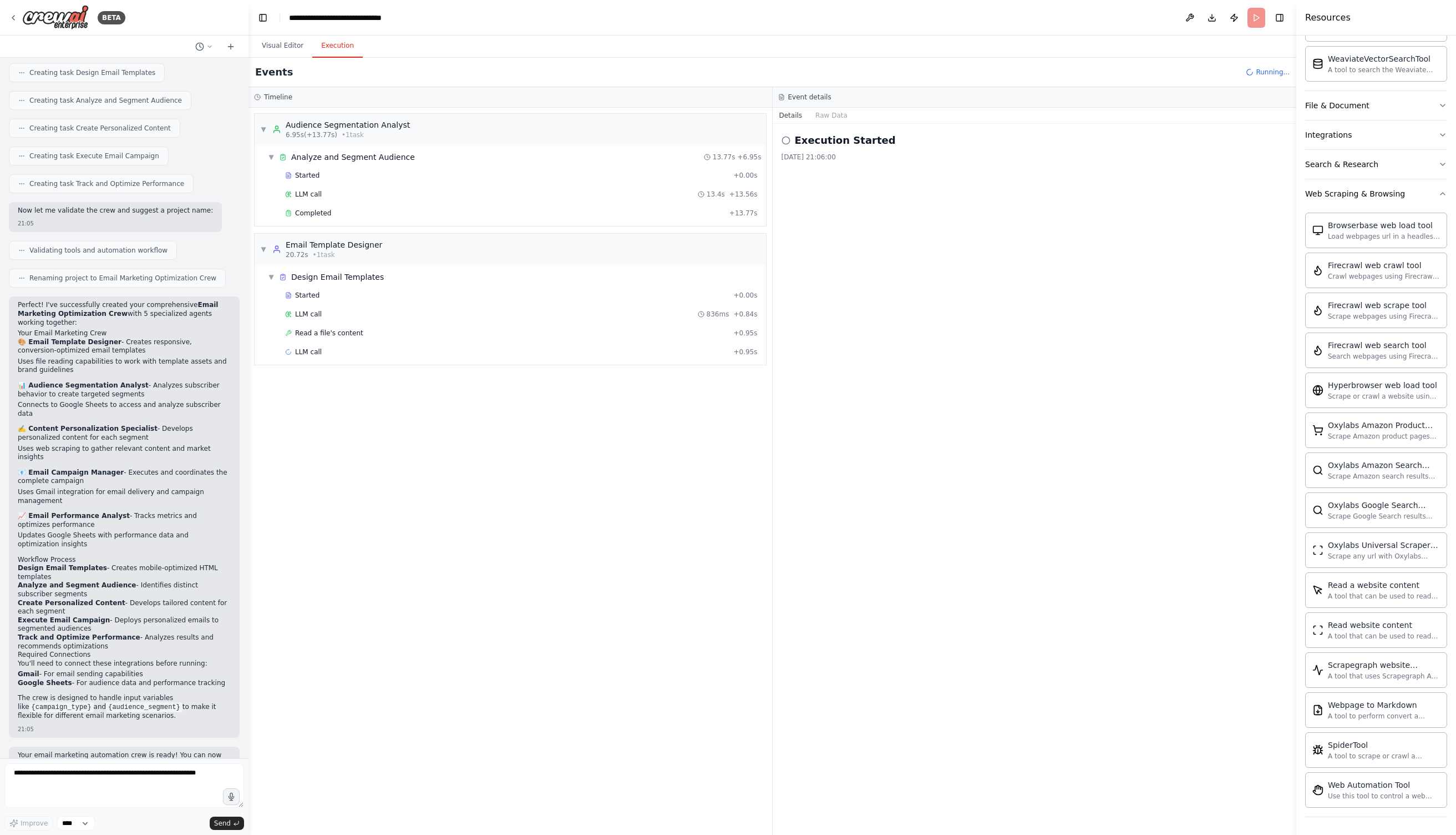
click at [343, 47] on button "Execution" at bounding box center [337, 45] width 50 height 23
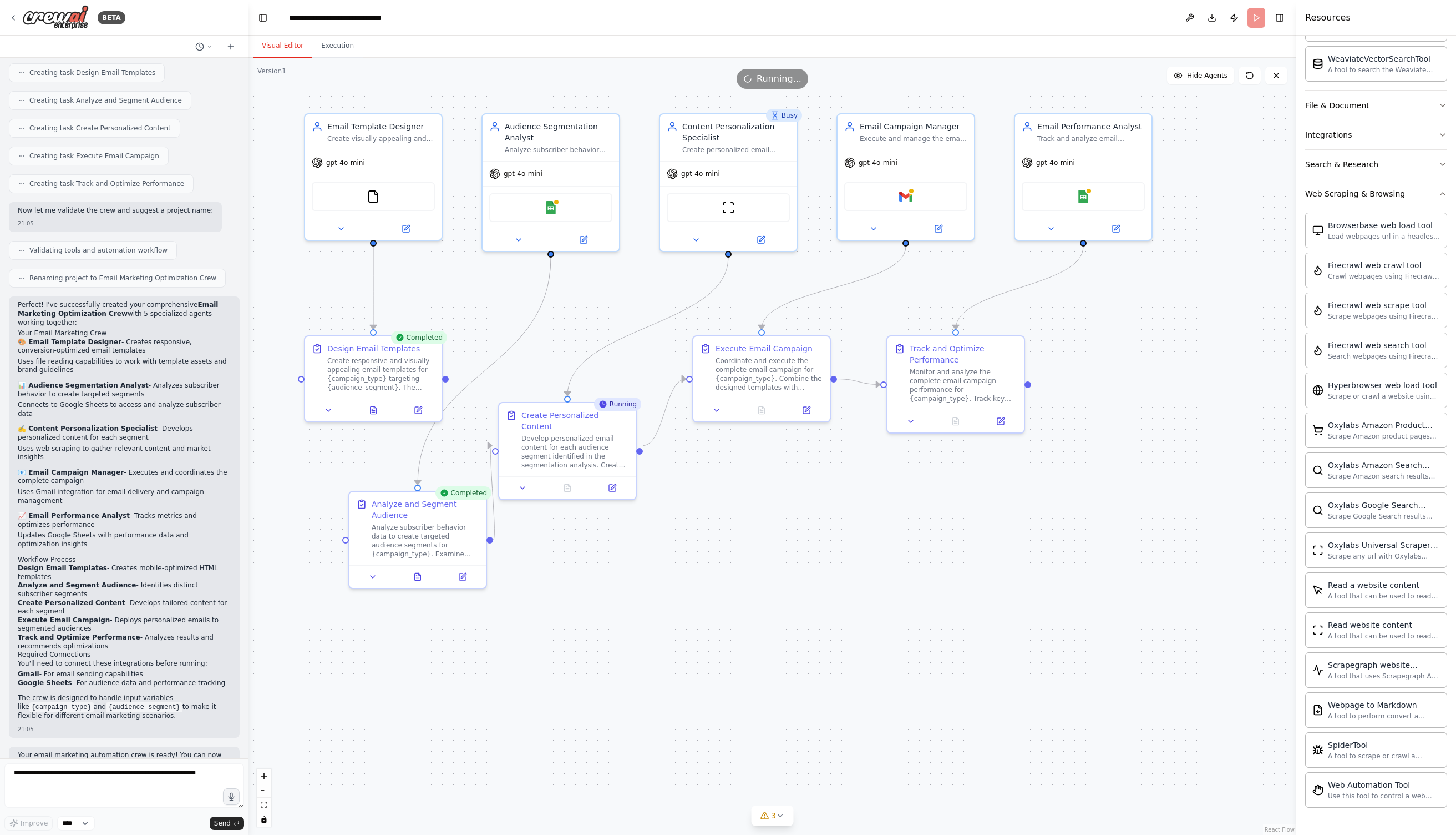
click at [289, 44] on button "Visual Editor" at bounding box center [282, 45] width 59 height 23
click at [338, 43] on button "Execution" at bounding box center [337, 45] width 50 height 23
click at [287, 46] on button "Visual Editor" at bounding box center [282, 45] width 59 height 23
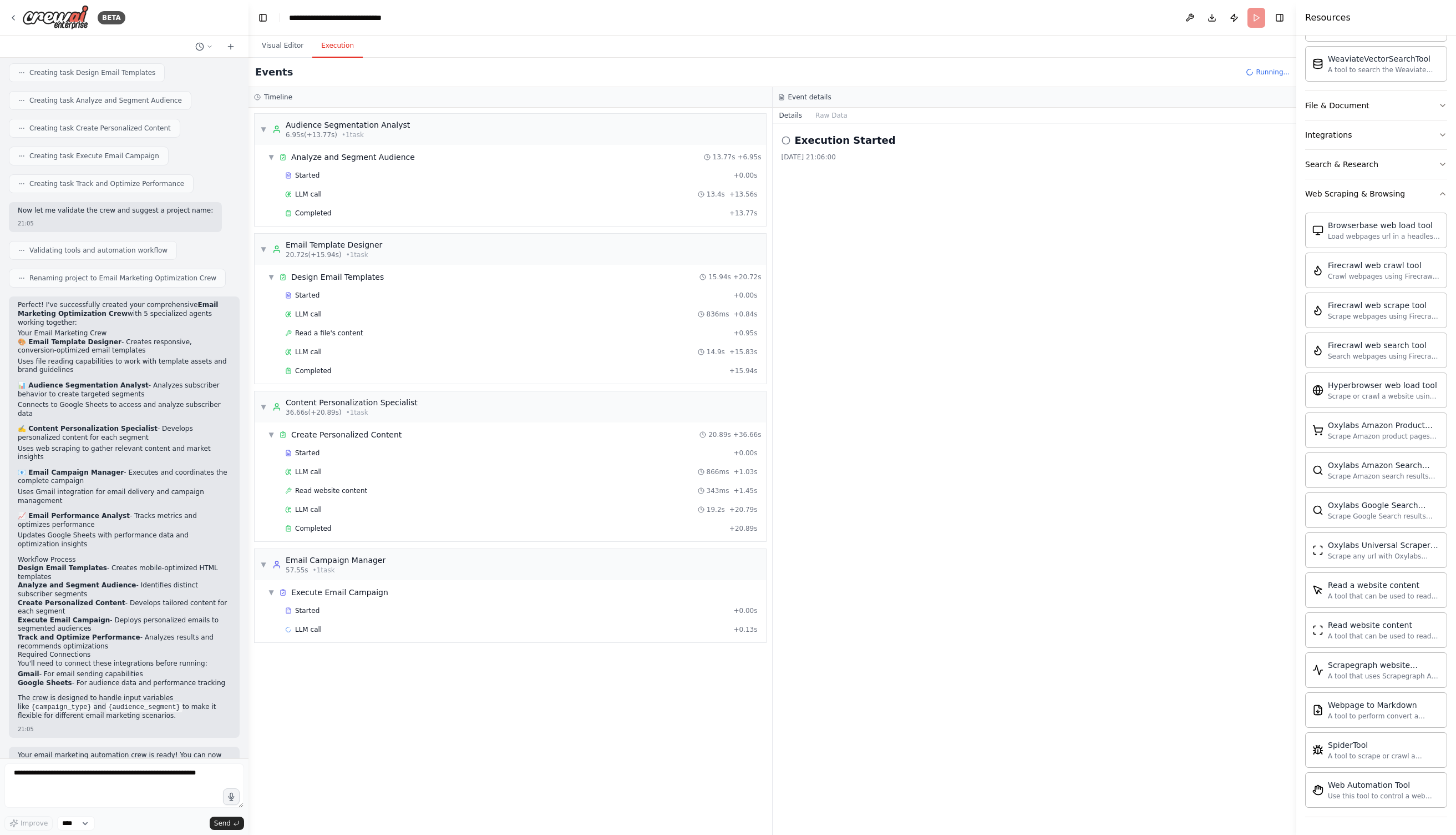
click at [349, 52] on button "Execution" at bounding box center [337, 45] width 50 height 23
click at [307, 450] on span "Started" at bounding box center [307, 452] width 24 height 9
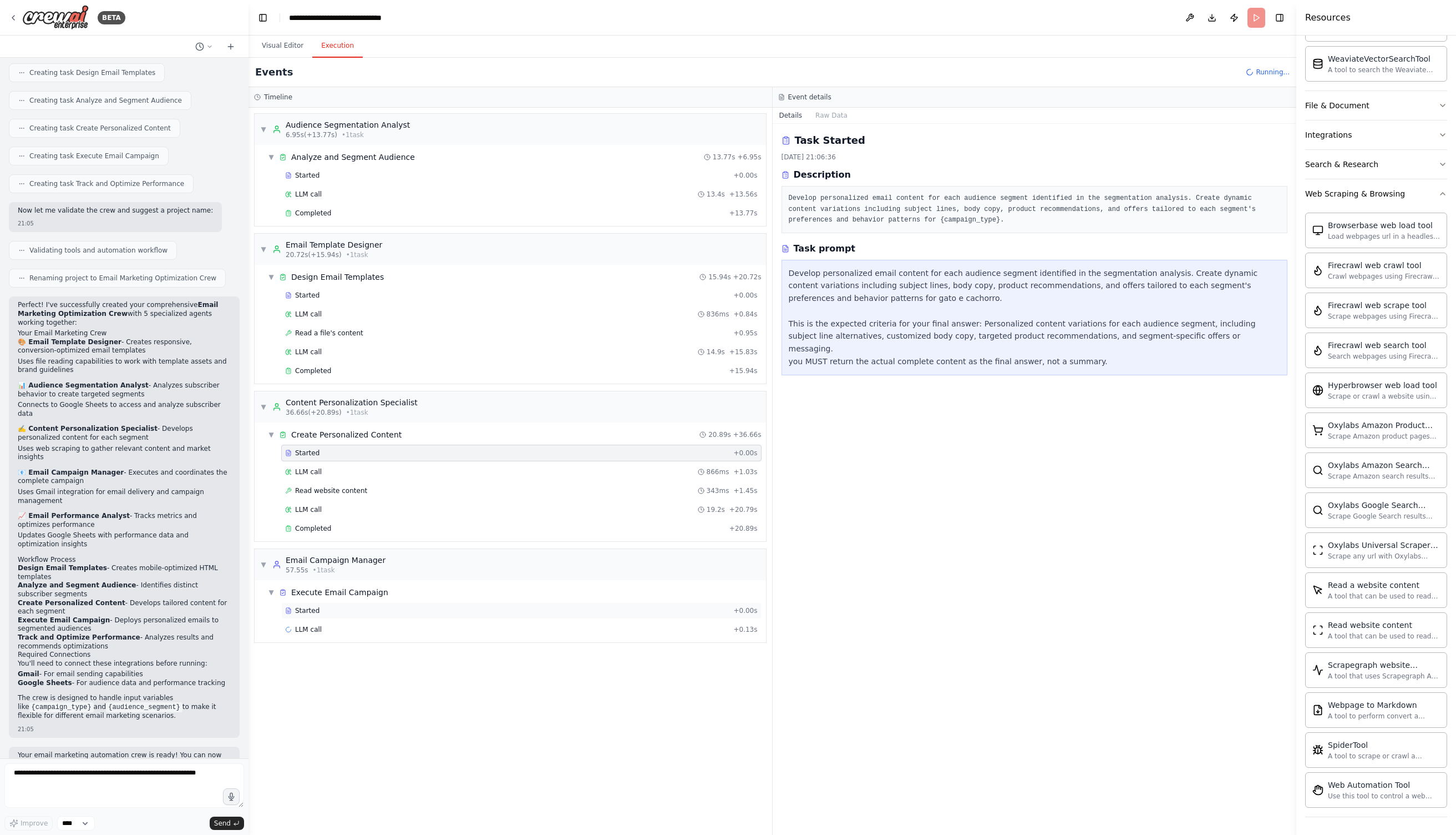
click at [300, 606] on span "Started" at bounding box center [307, 611] width 24 height 9
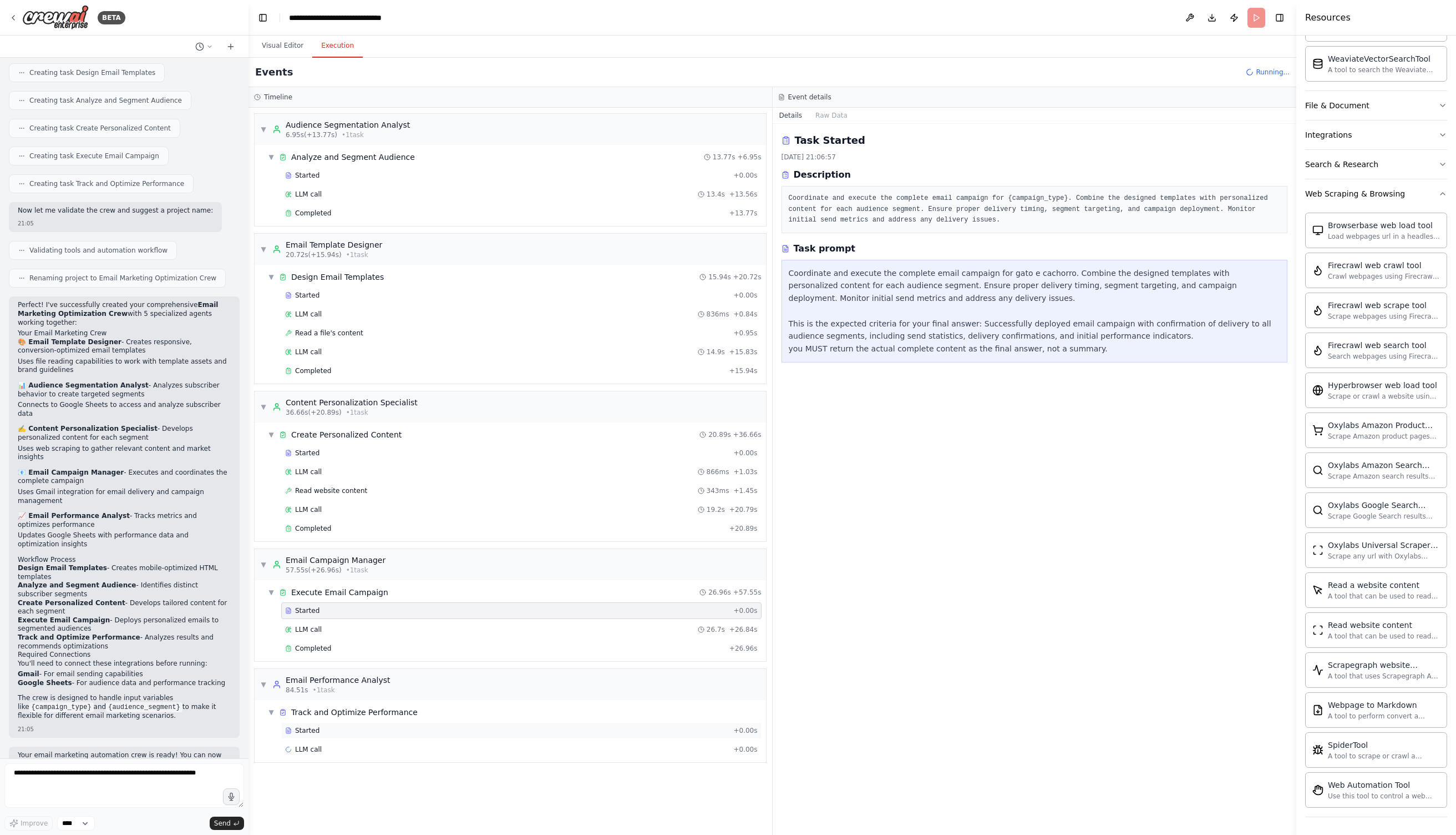
click at [309, 730] on span "Started" at bounding box center [307, 730] width 24 height 9
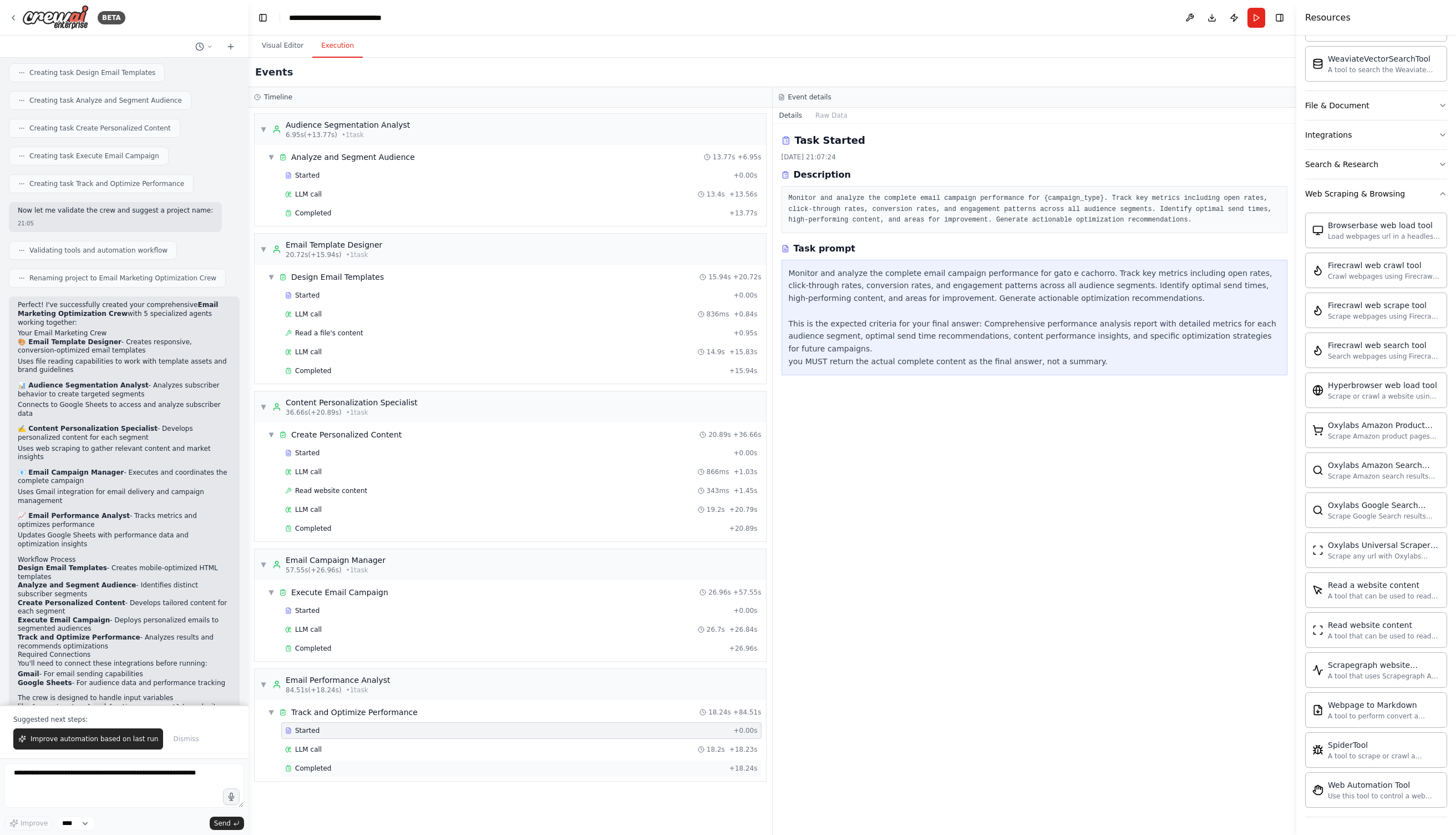
click at [302, 767] on span "Completed" at bounding box center [313, 768] width 36 height 9
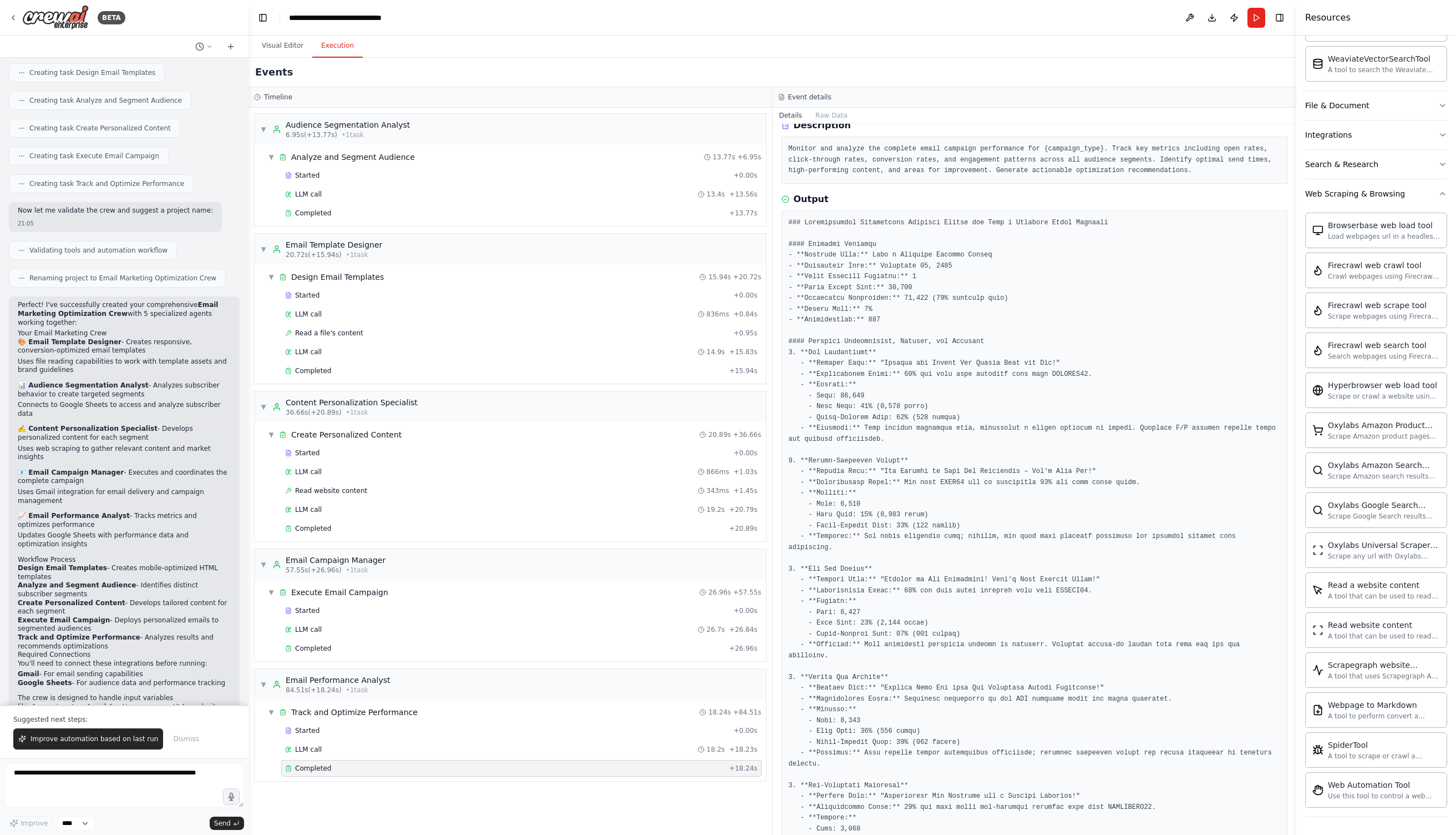
scroll to position [51, 0]
click at [349, 491] on span "Read website content" at bounding box center [332, 491] width 72 height 9
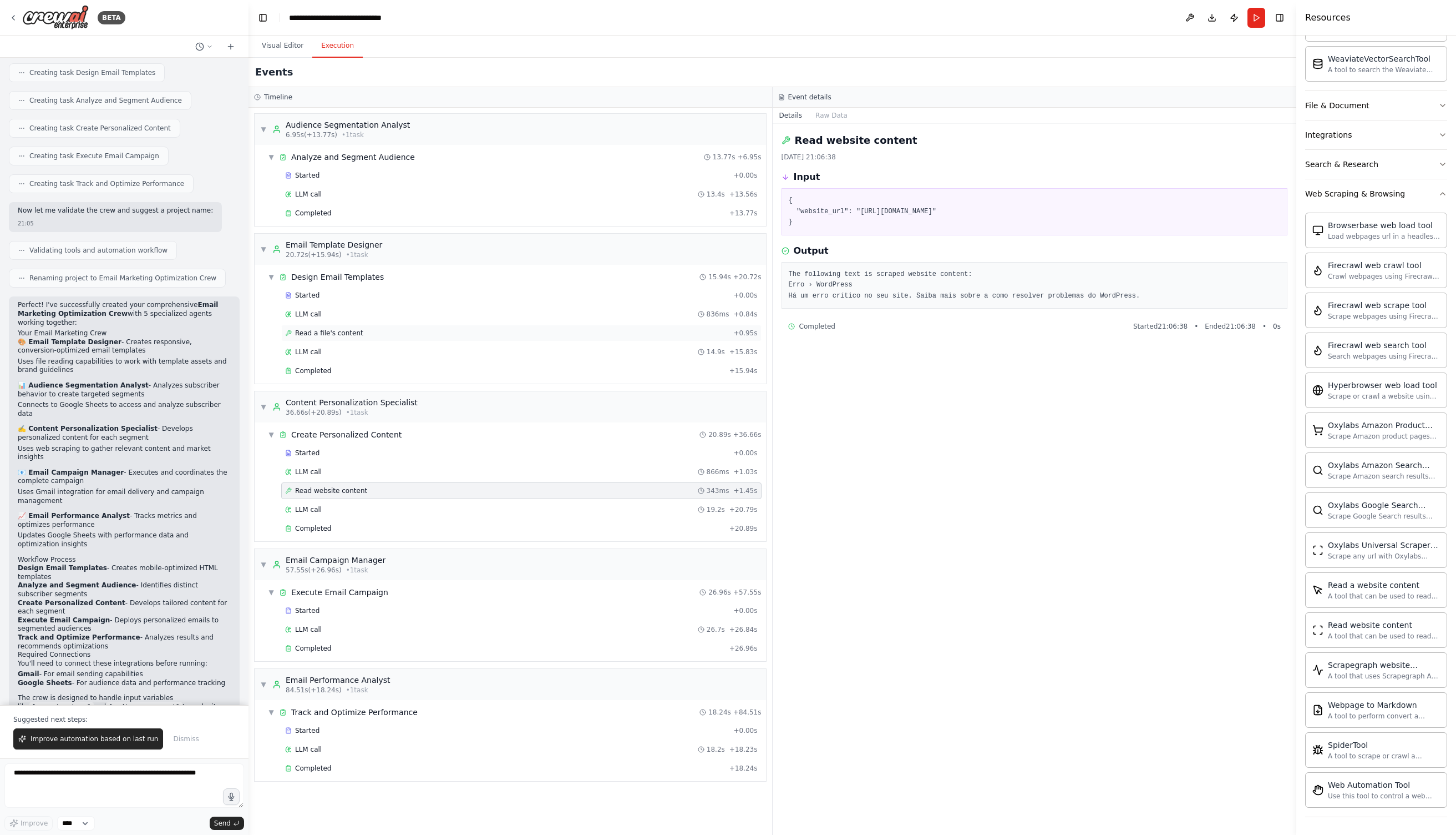
click at [325, 338] on div "Read a file's content + 0.95s" at bounding box center [522, 333] width 481 height 17
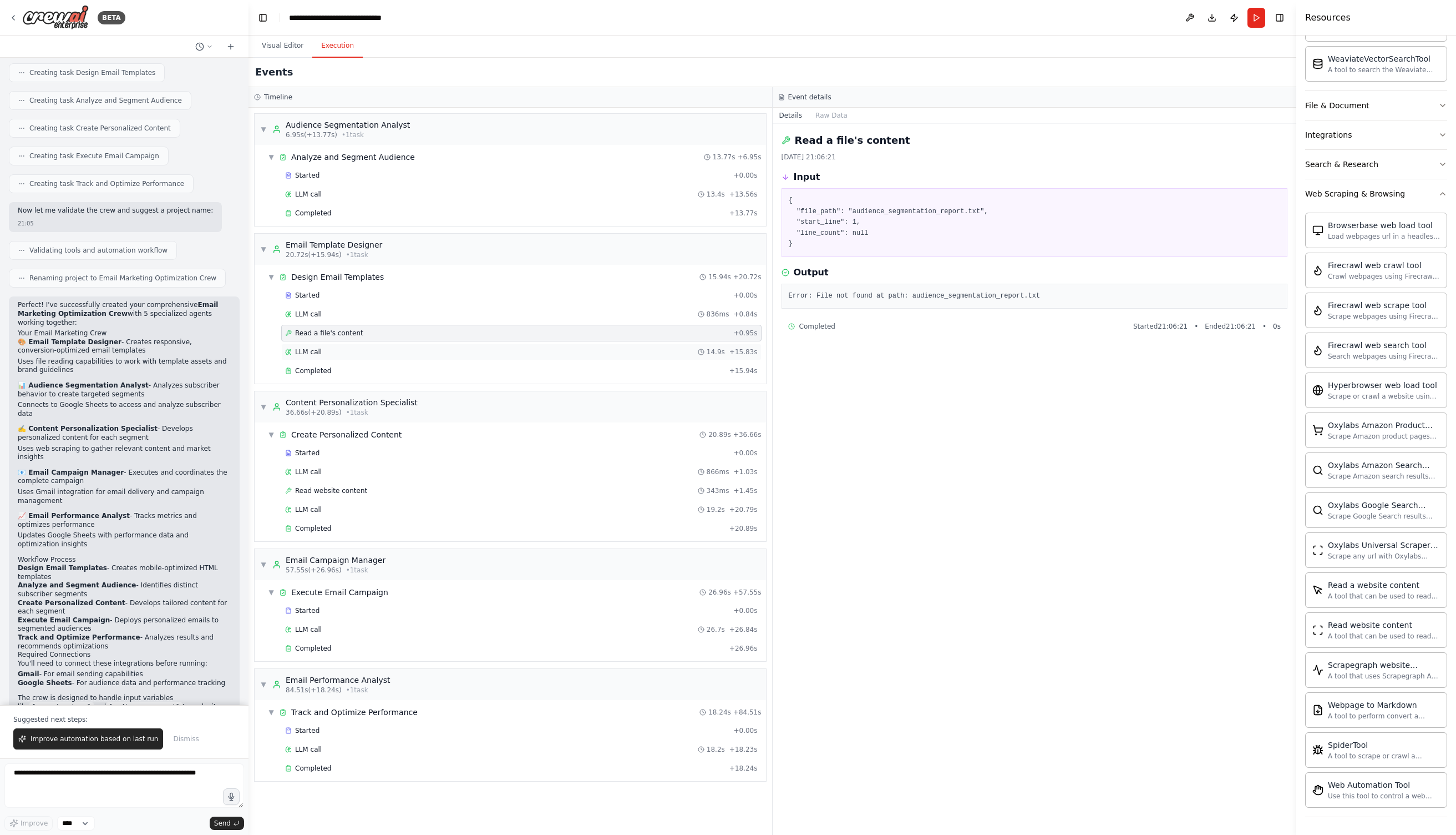
scroll to position [0, 0]
click at [326, 197] on div "LLM call 13.4s + 13.56s" at bounding box center [521, 194] width 472 height 9
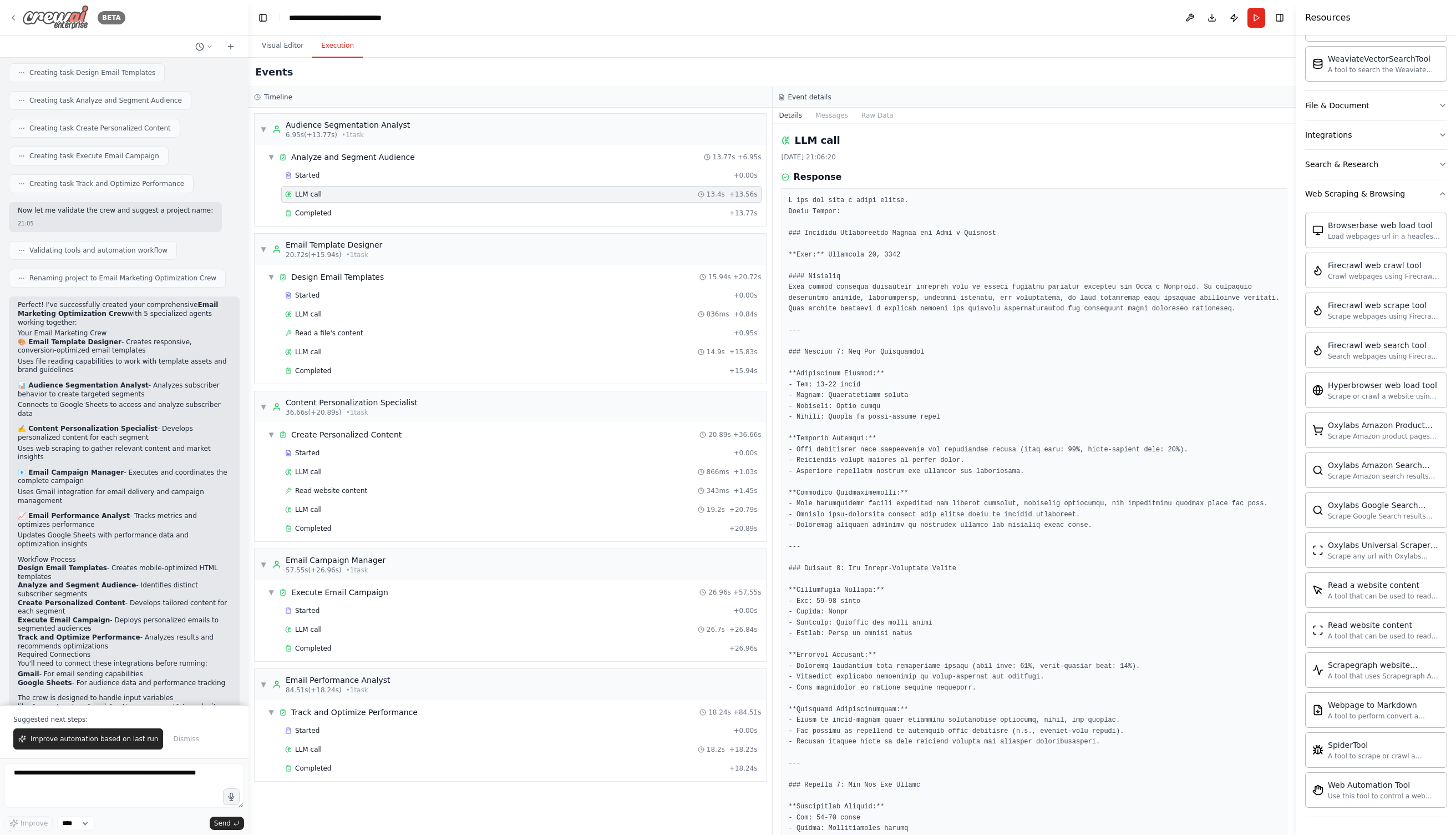
click at [15, 17] on icon at bounding box center [13, 17] width 9 height 9
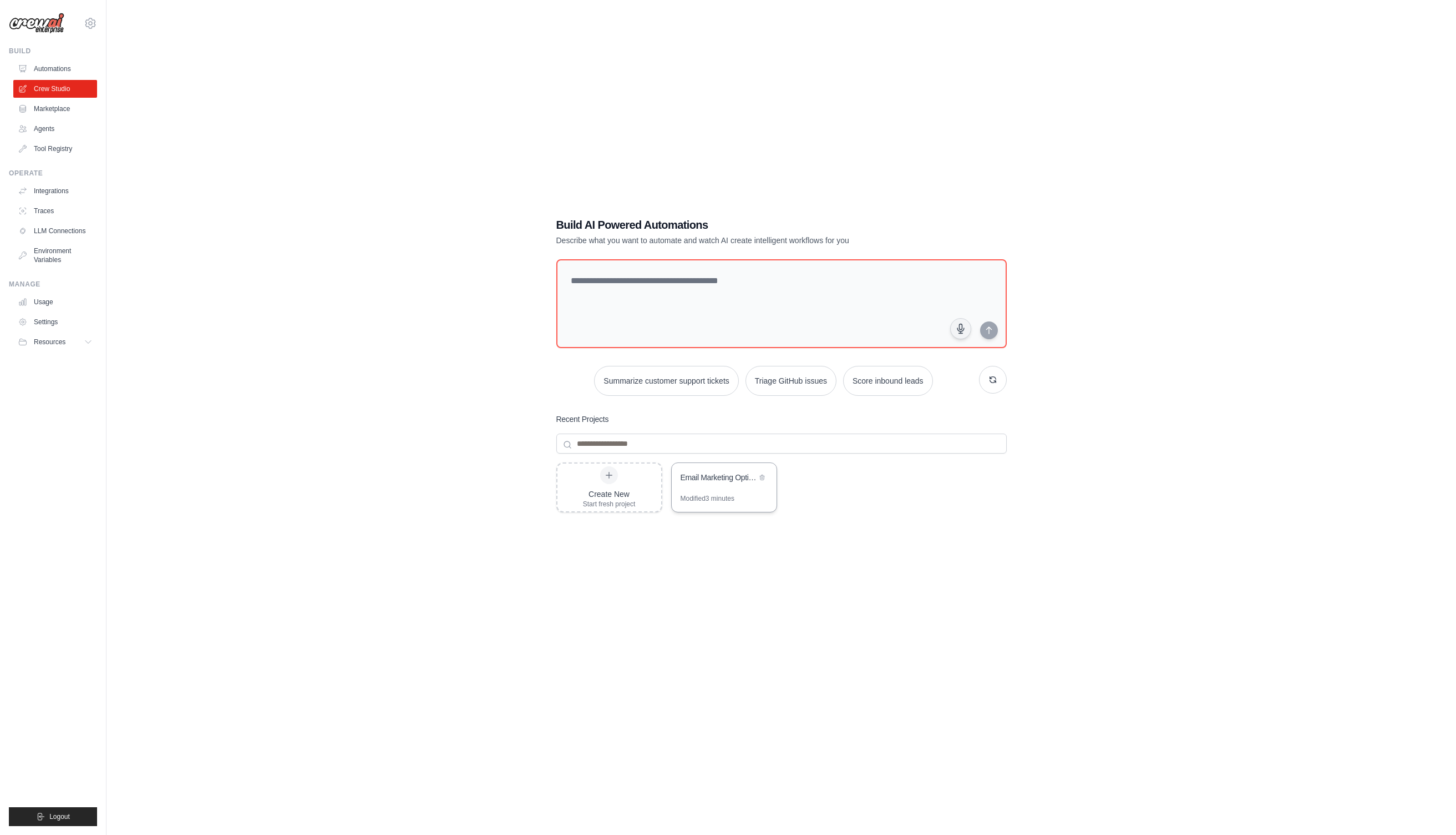
click at [740, 487] on div "Email Marketing Optimization Crew" at bounding box center [724, 478] width 105 height 31
click at [762, 476] on icon at bounding box center [762, 477] width 4 height 5
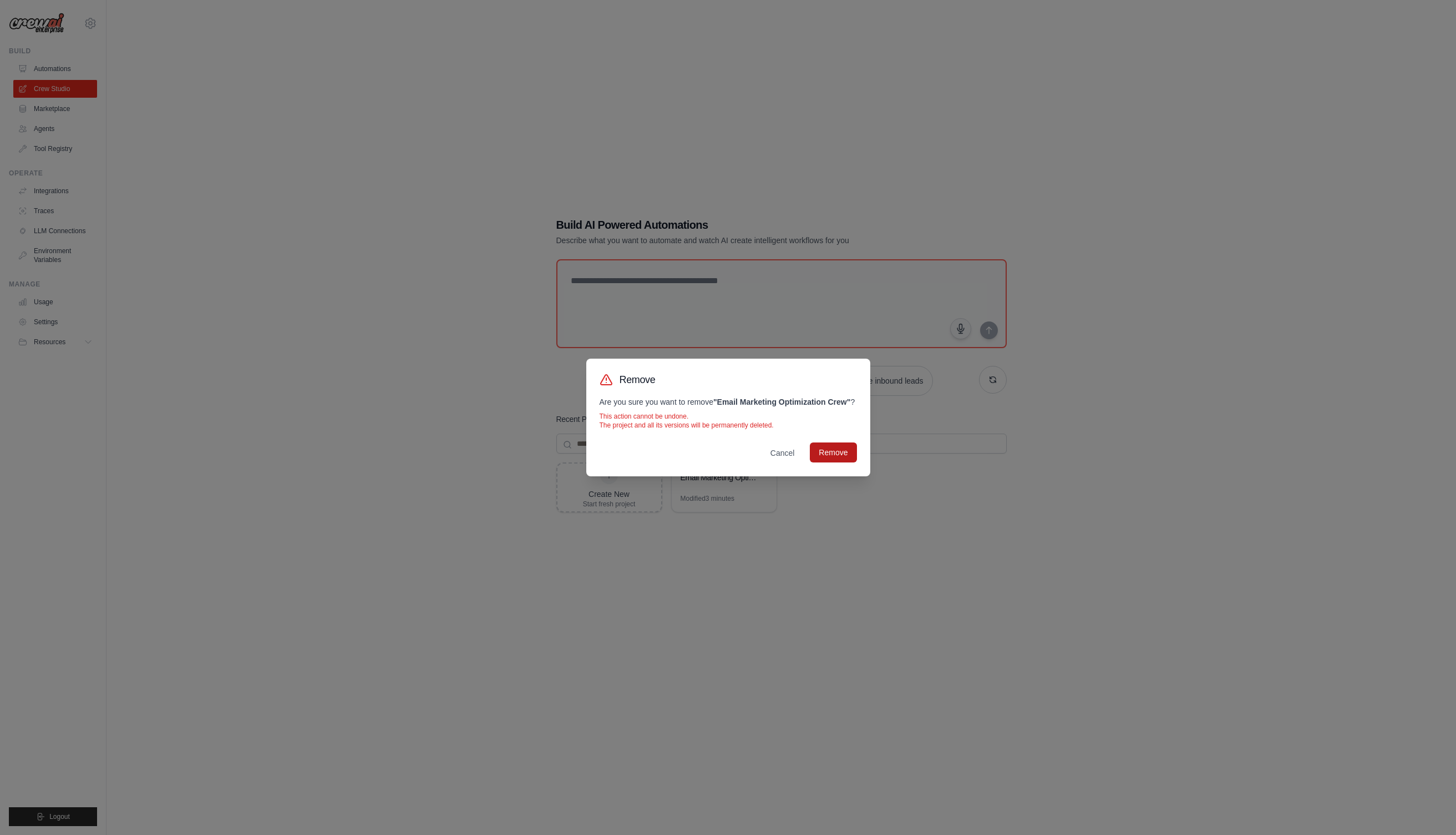
click at [844, 454] on button "Remove" at bounding box center [833, 452] width 47 height 20
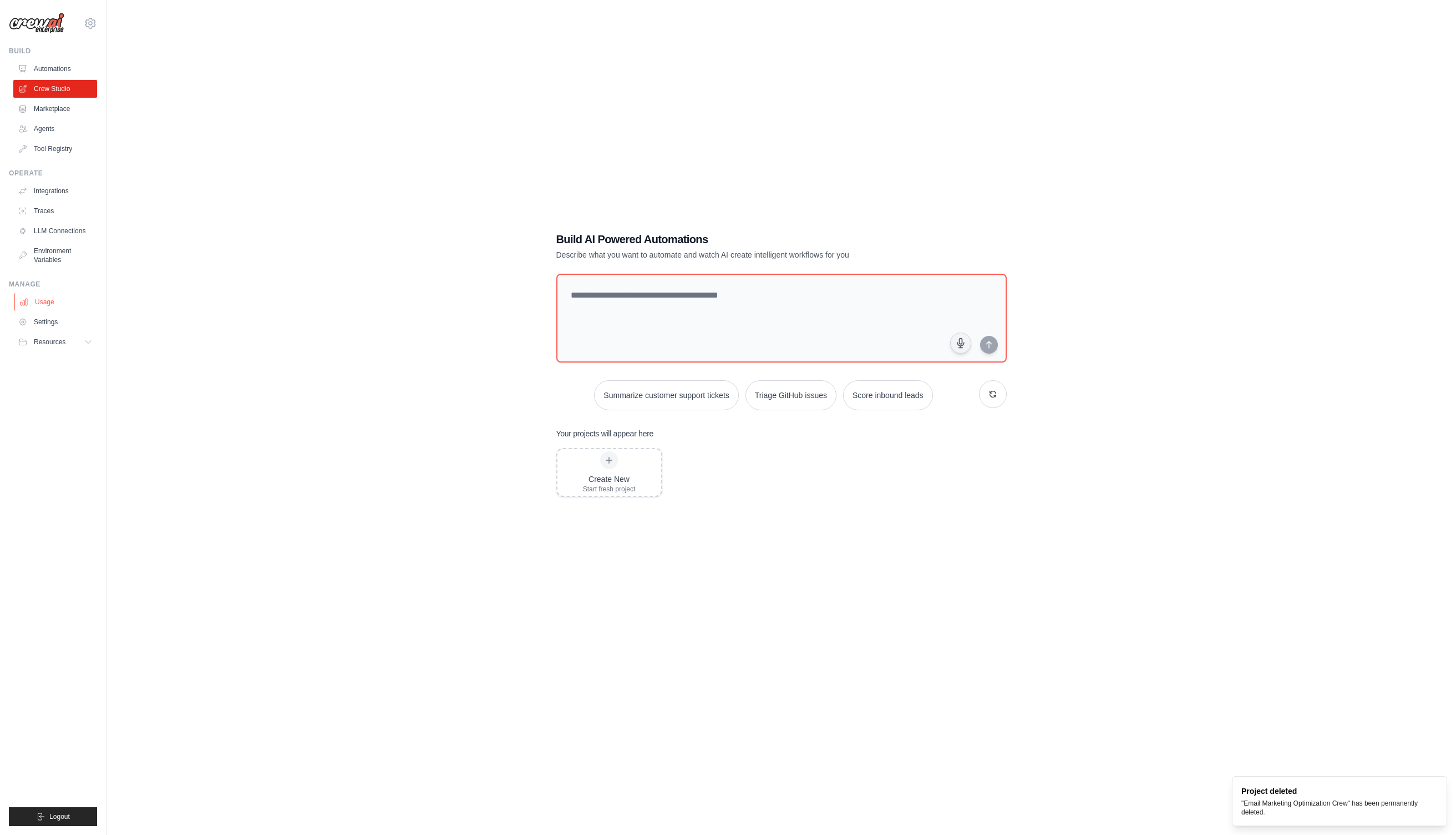
click at [46, 300] on link "Usage" at bounding box center [56, 301] width 84 height 17
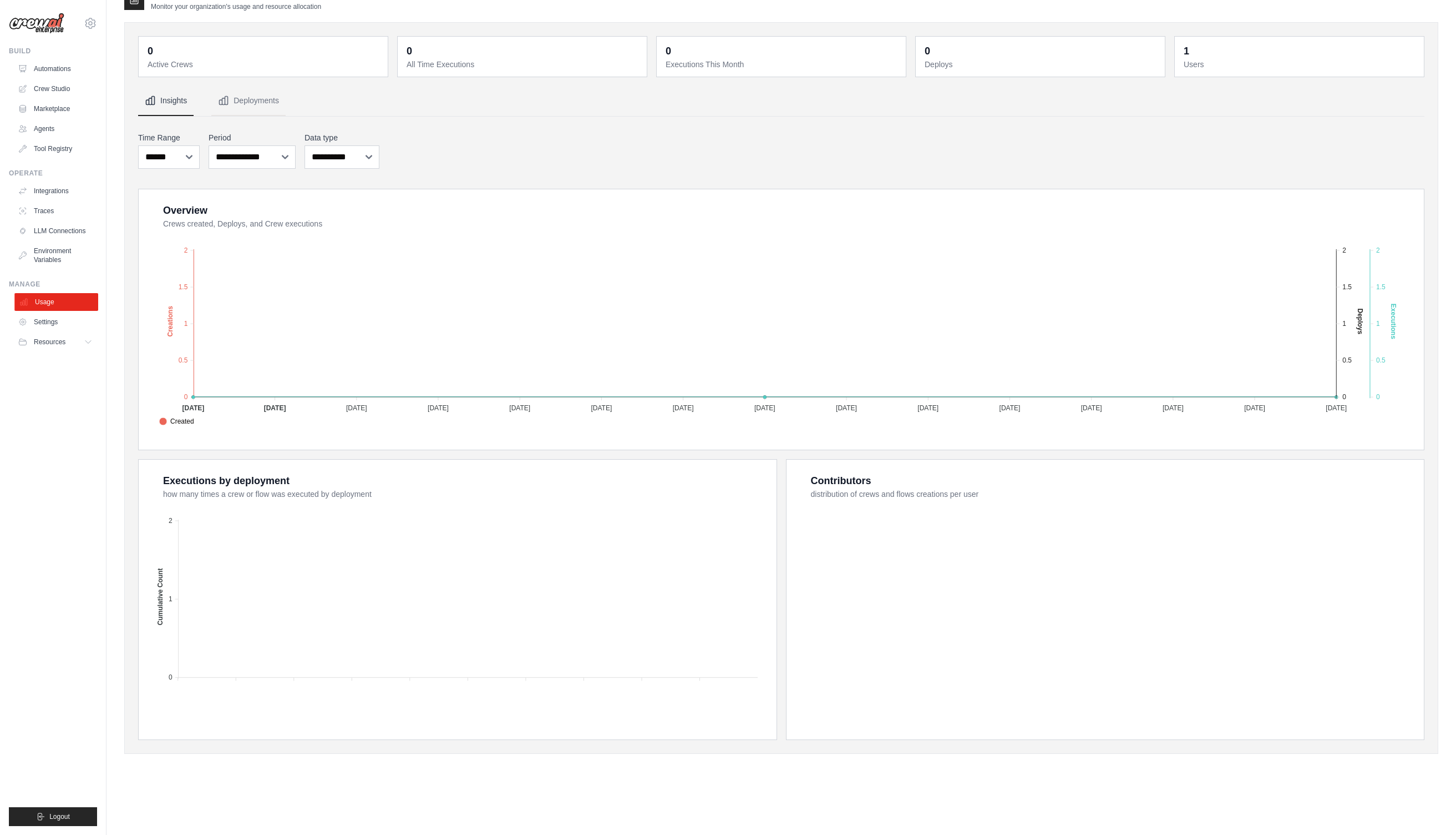
scroll to position [22, 0]
click at [56, 335] on button "Resources" at bounding box center [56, 342] width 84 height 17
click at [56, 316] on link "Settings" at bounding box center [56, 321] width 84 height 17
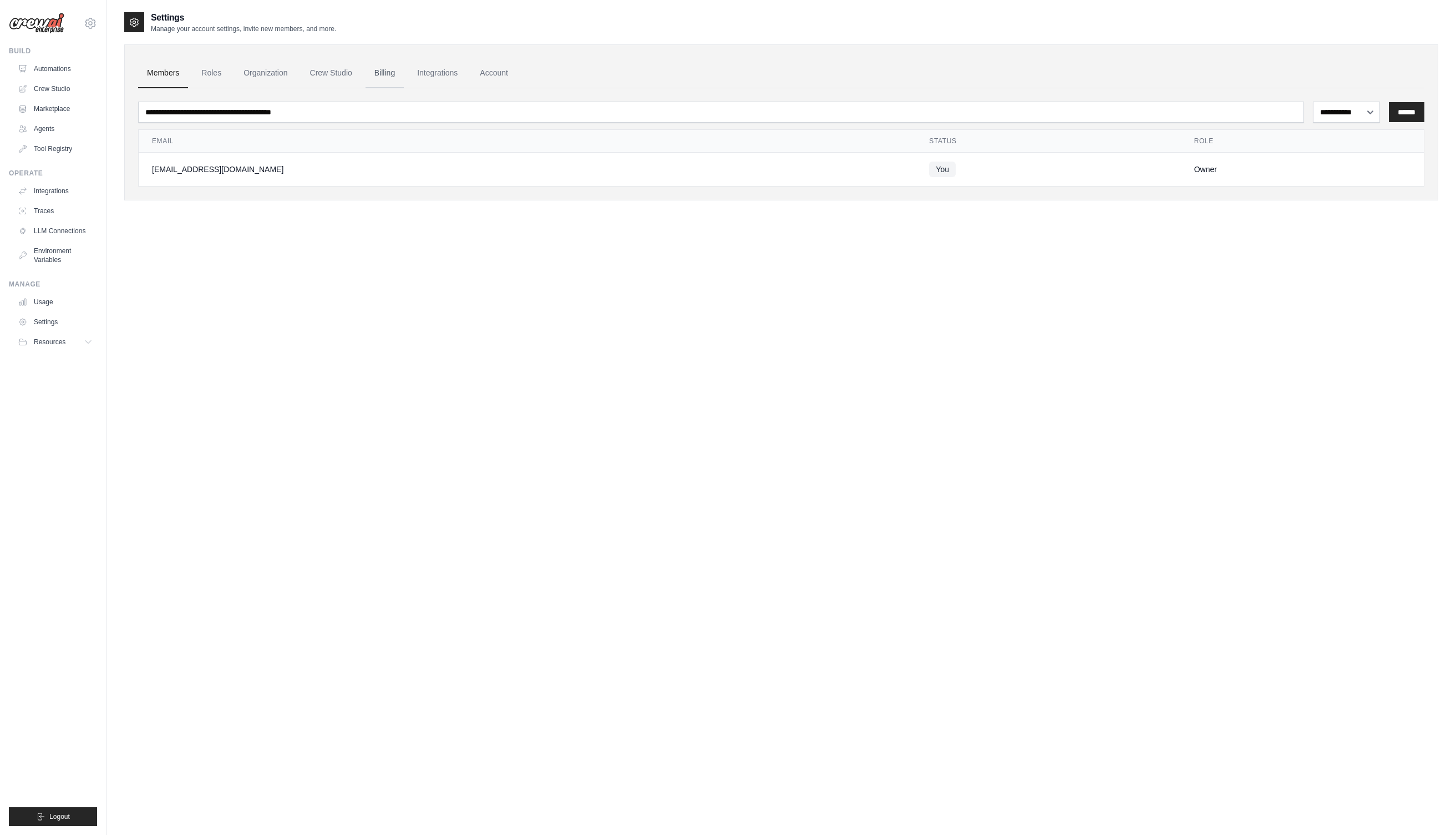
click at [381, 70] on link "Billing" at bounding box center [385, 73] width 38 height 30
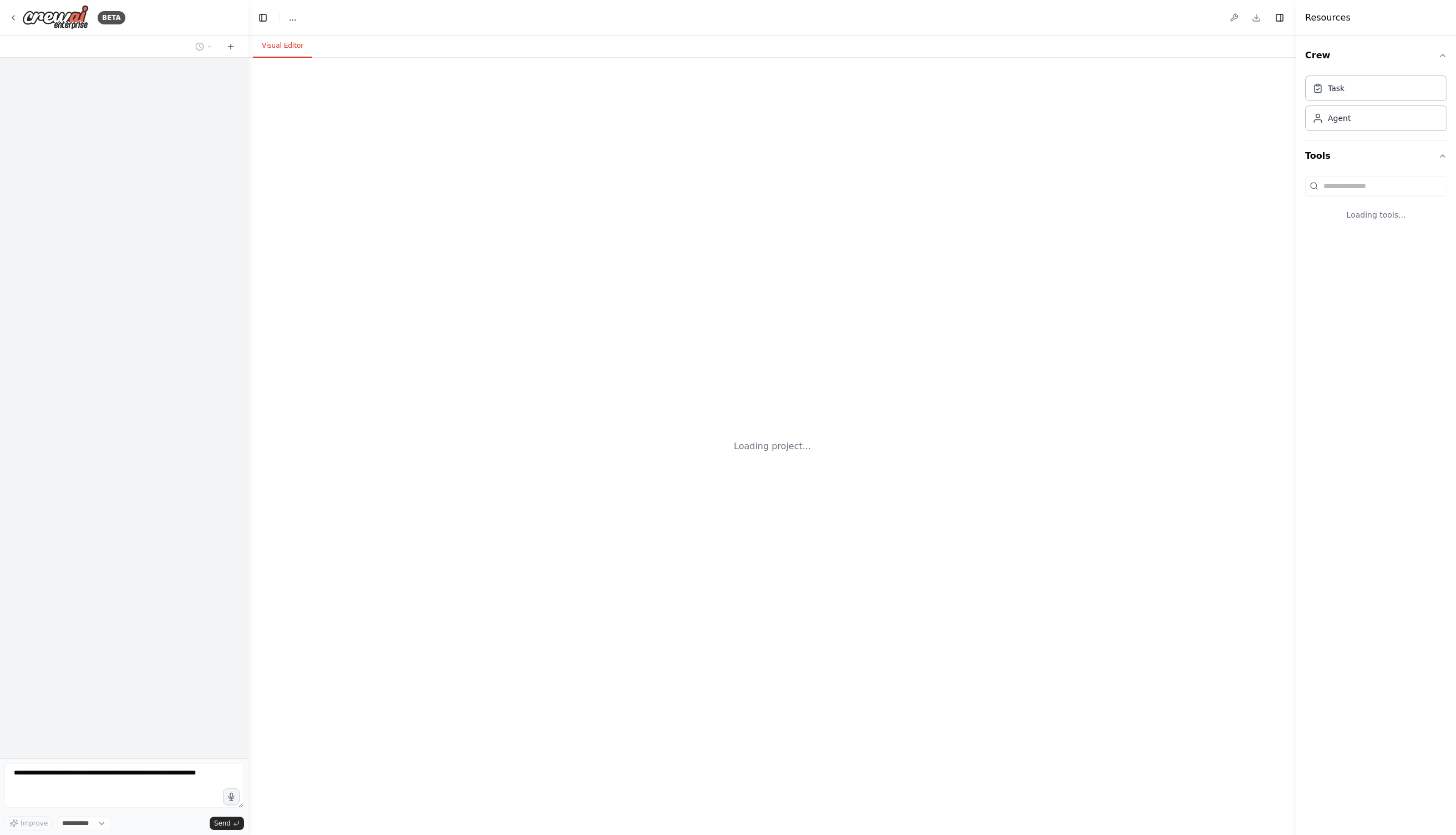
select select "****"
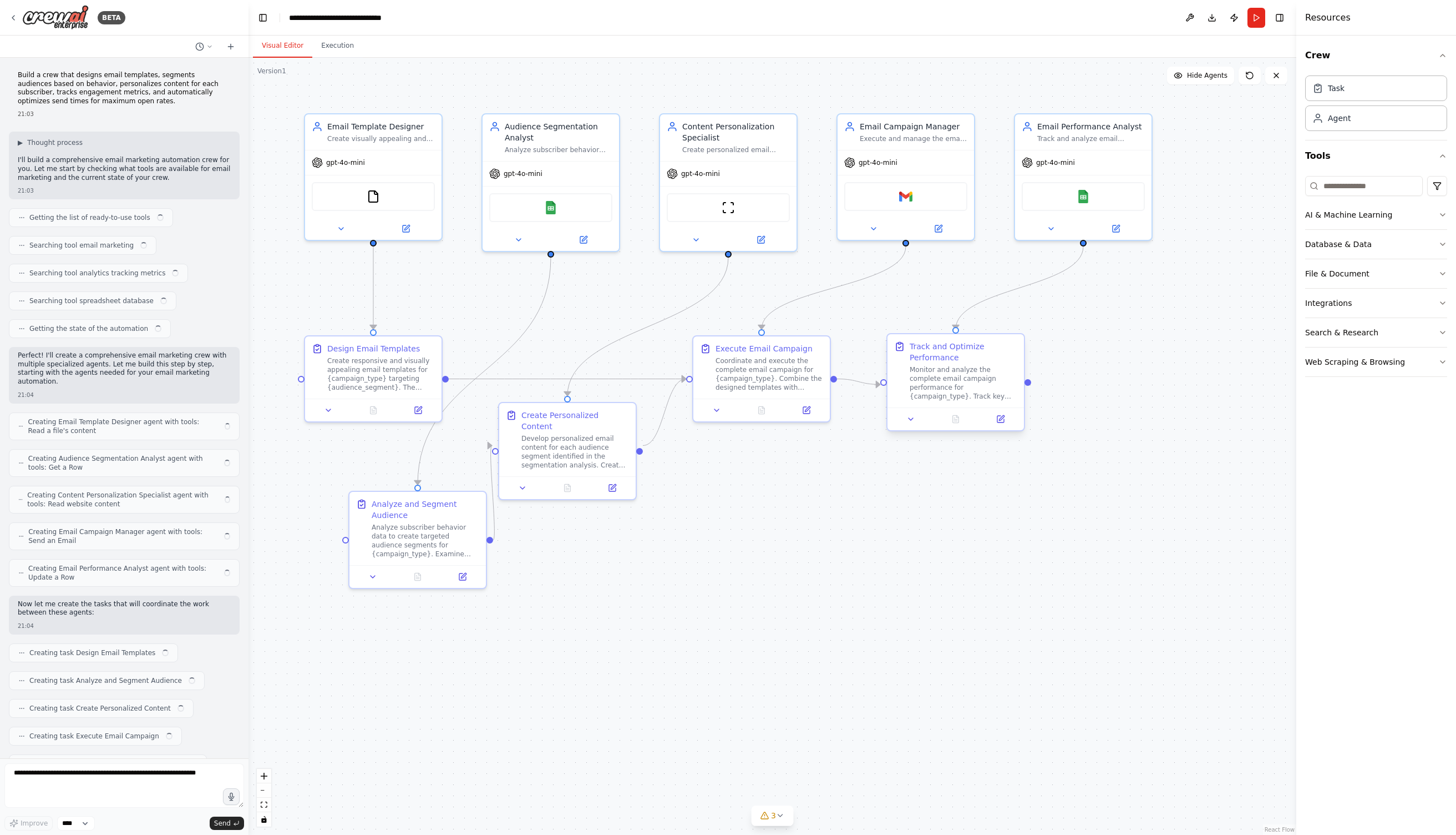
scroll to position [580, 0]
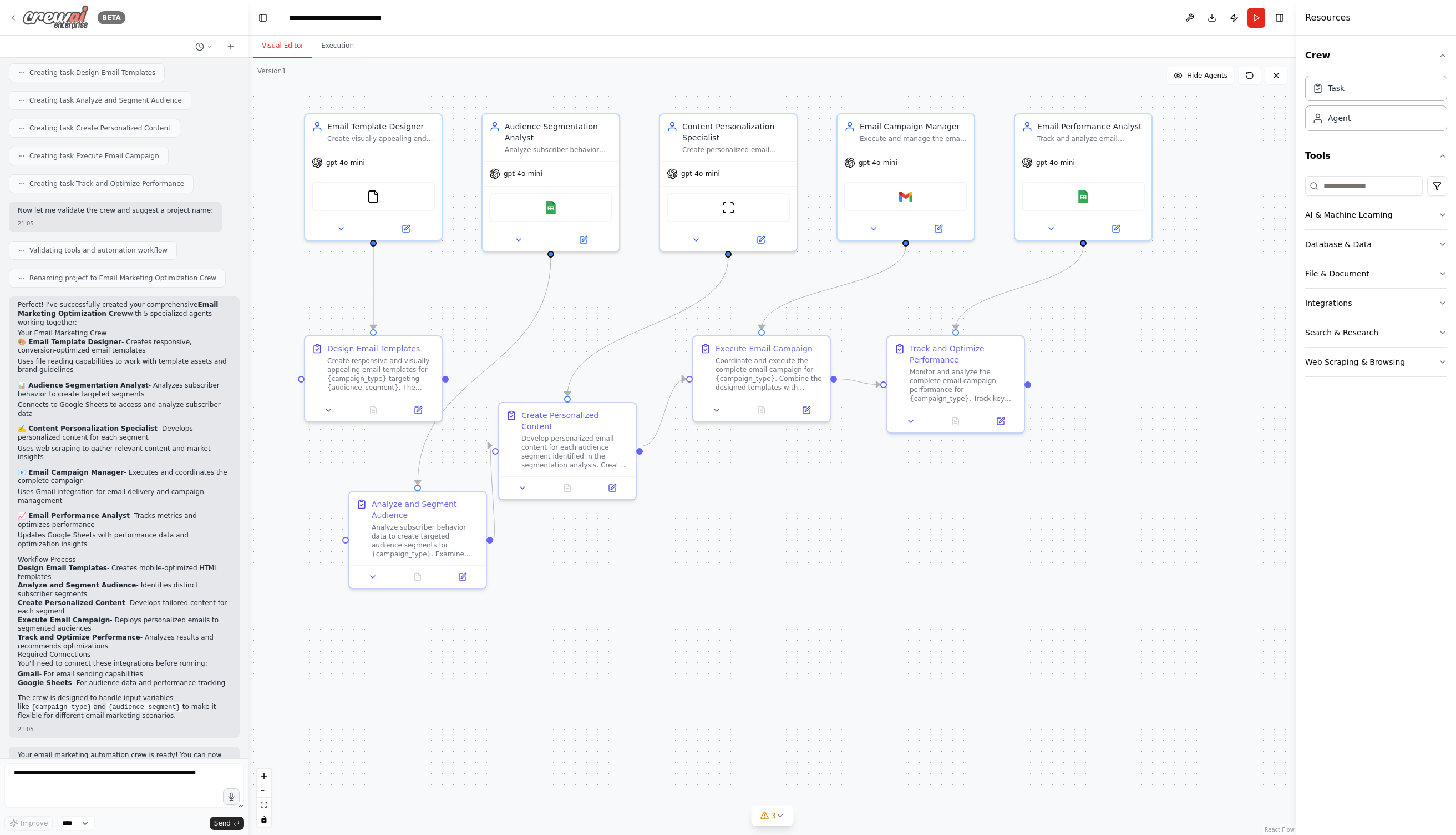
click at [17, 15] on icon at bounding box center [13, 17] width 9 height 9
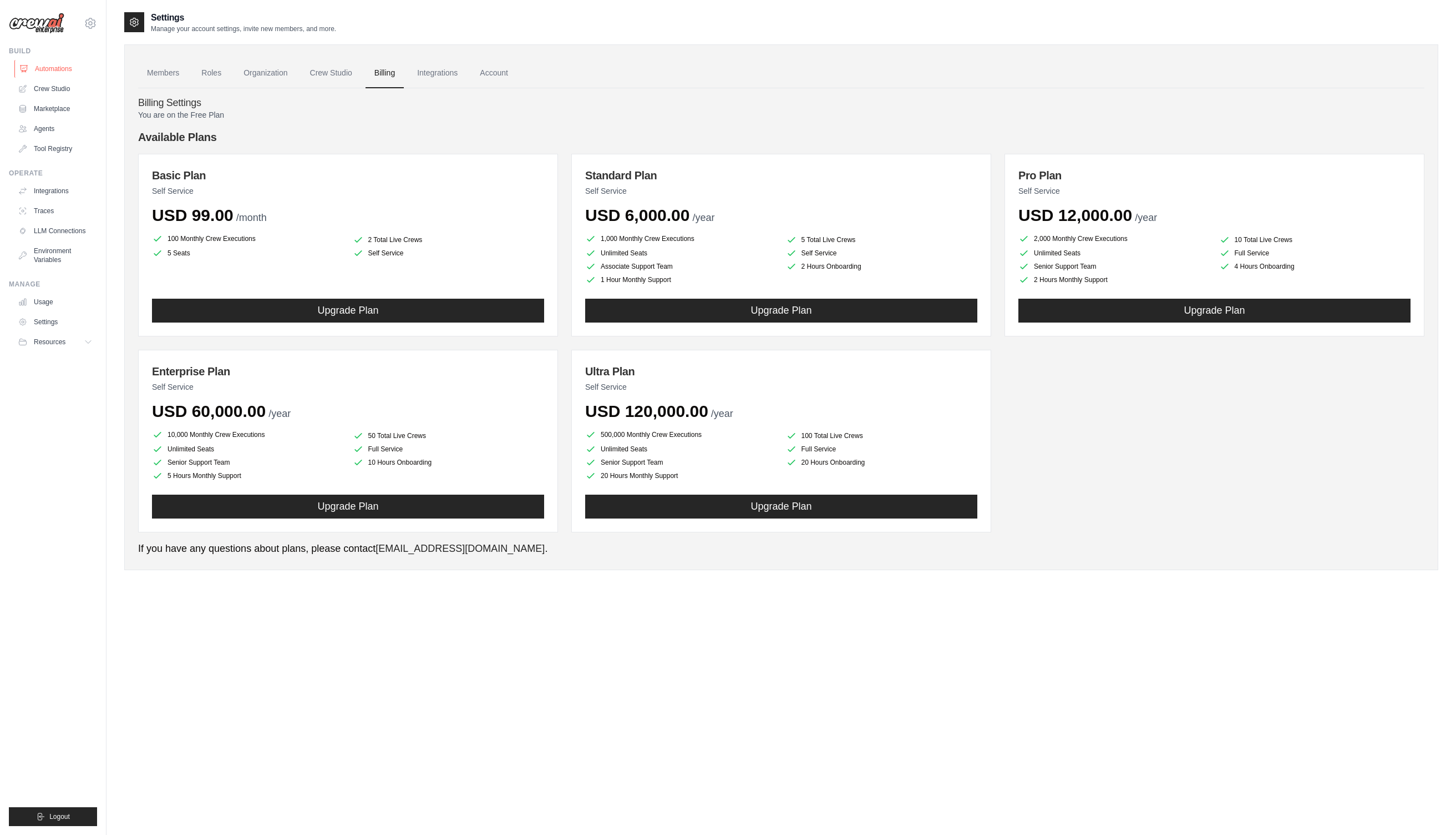
click at [44, 71] on link "Automations" at bounding box center [56, 68] width 84 height 17
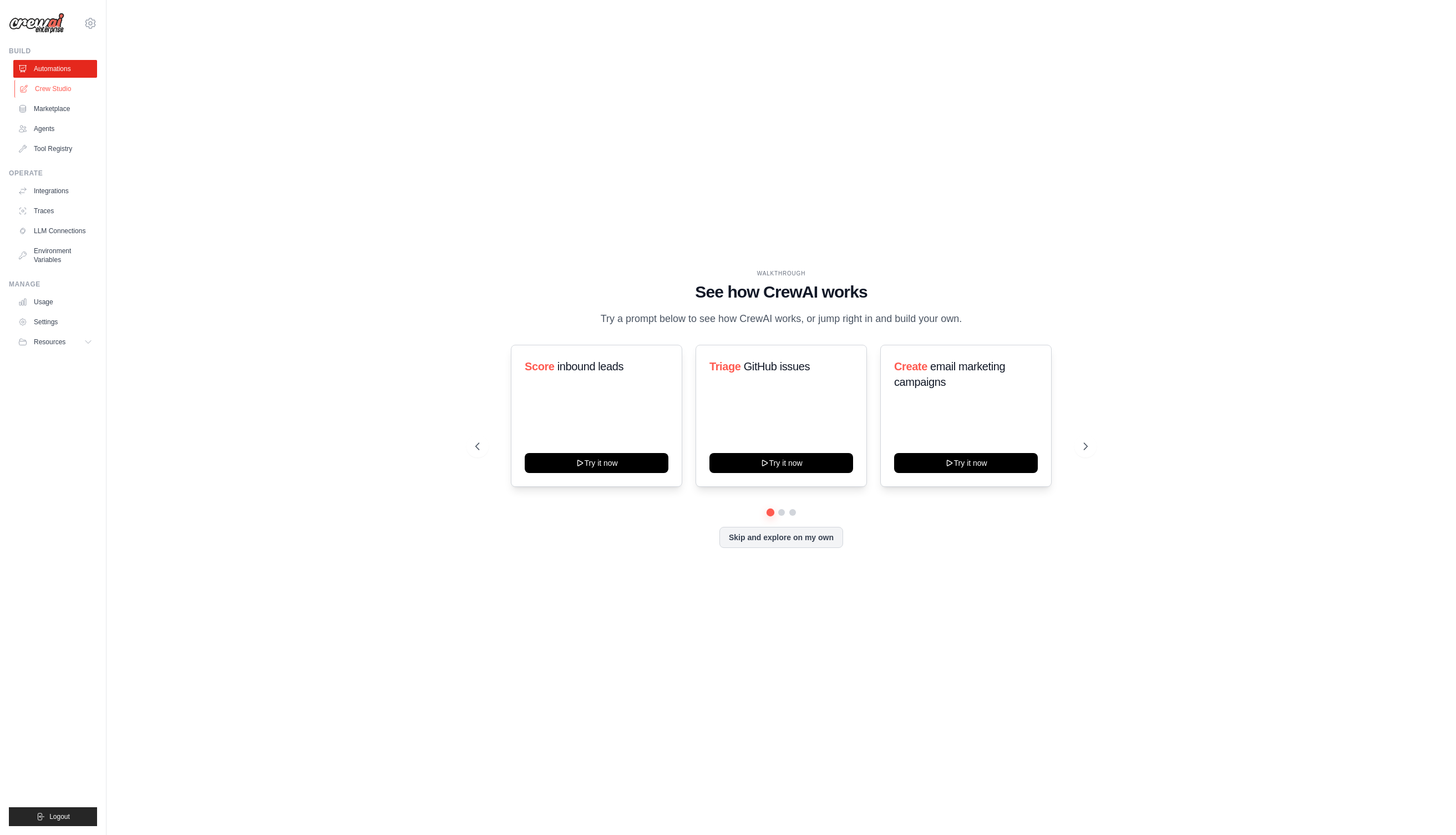
click at [43, 95] on link "Crew Studio" at bounding box center [56, 89] width 84 height 17
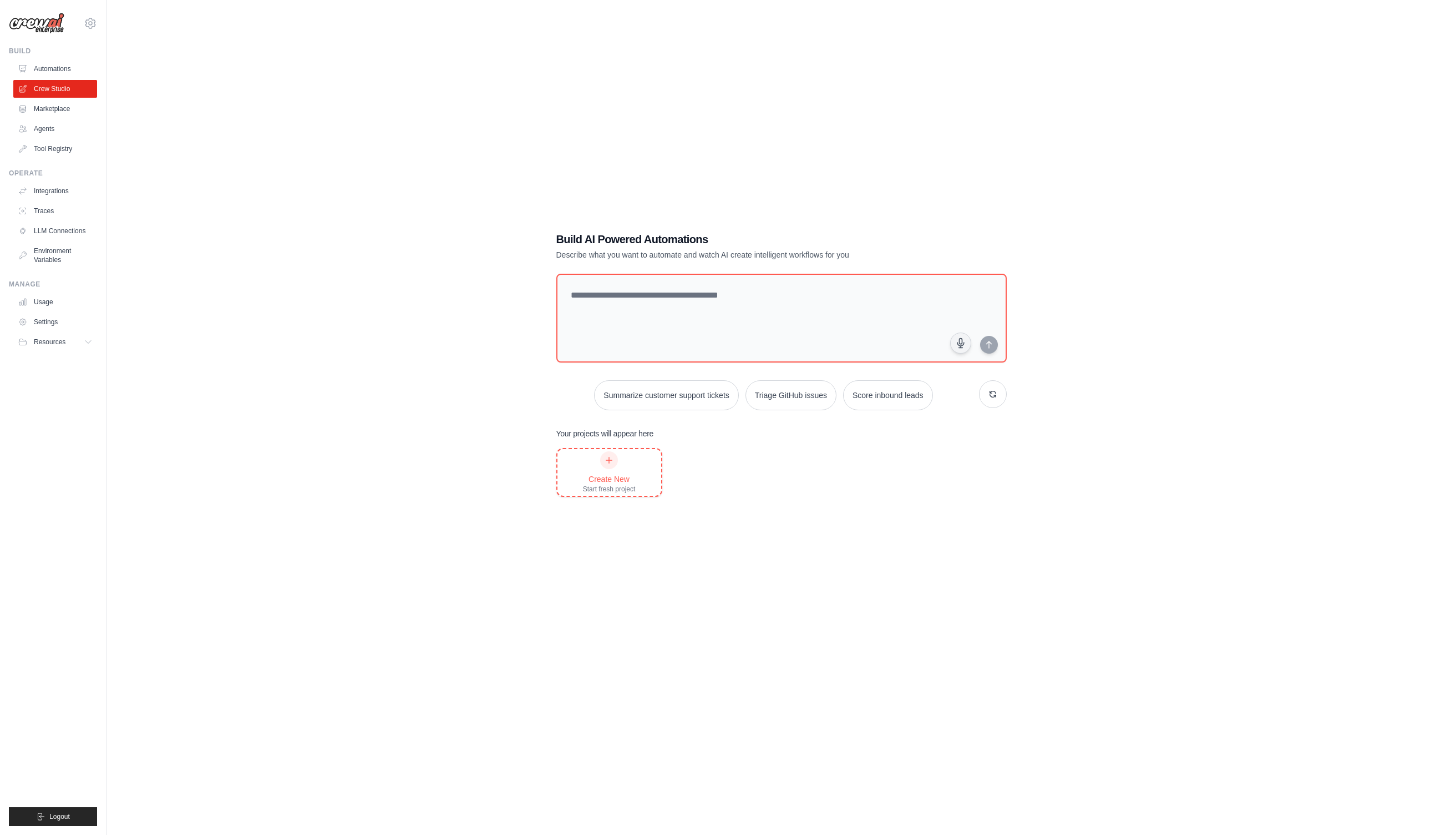
click at [617, 466] on div "Create New Start fresh project" at bounding box center [610, 472] width 53 height 43
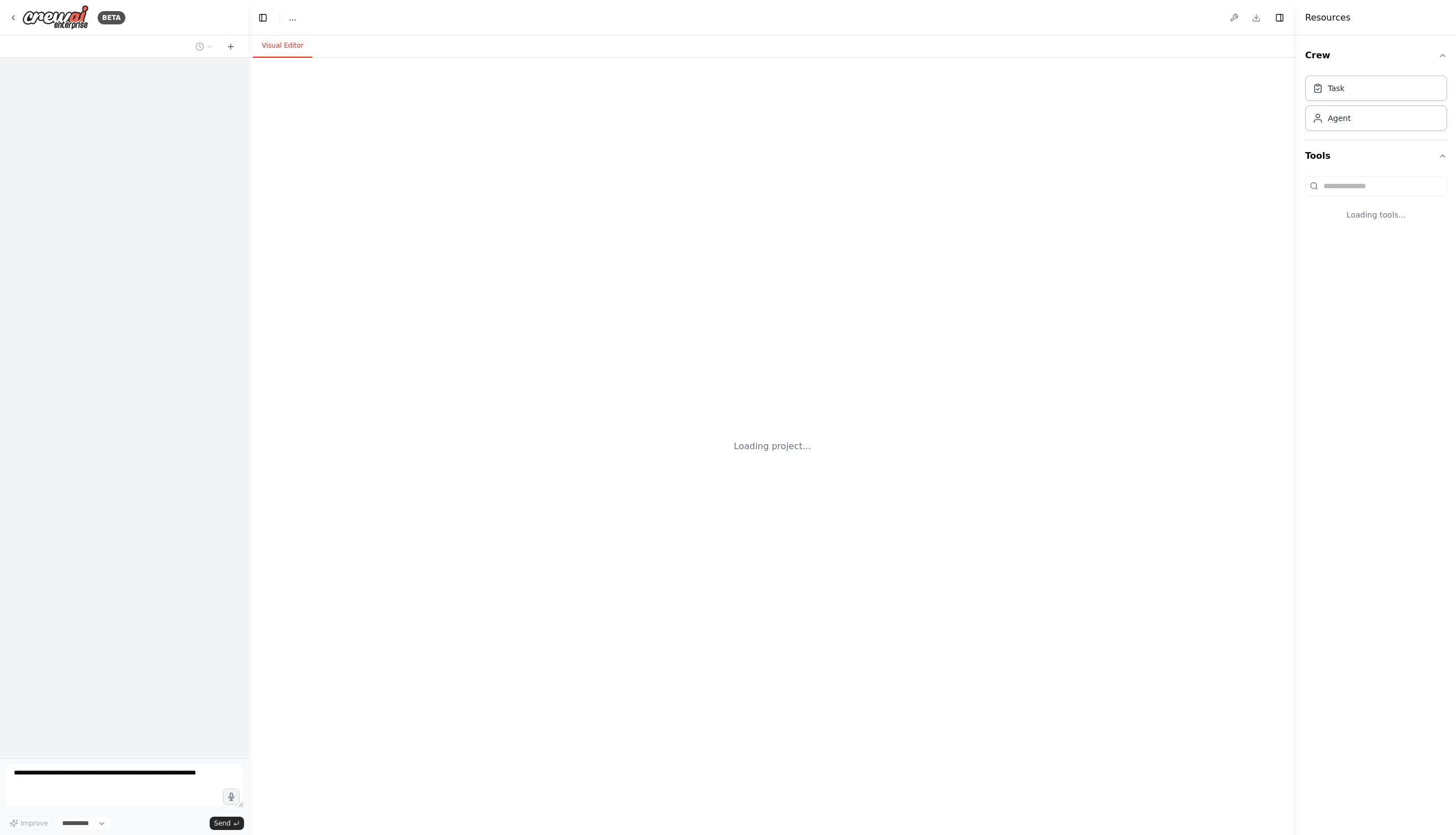
select select "****"
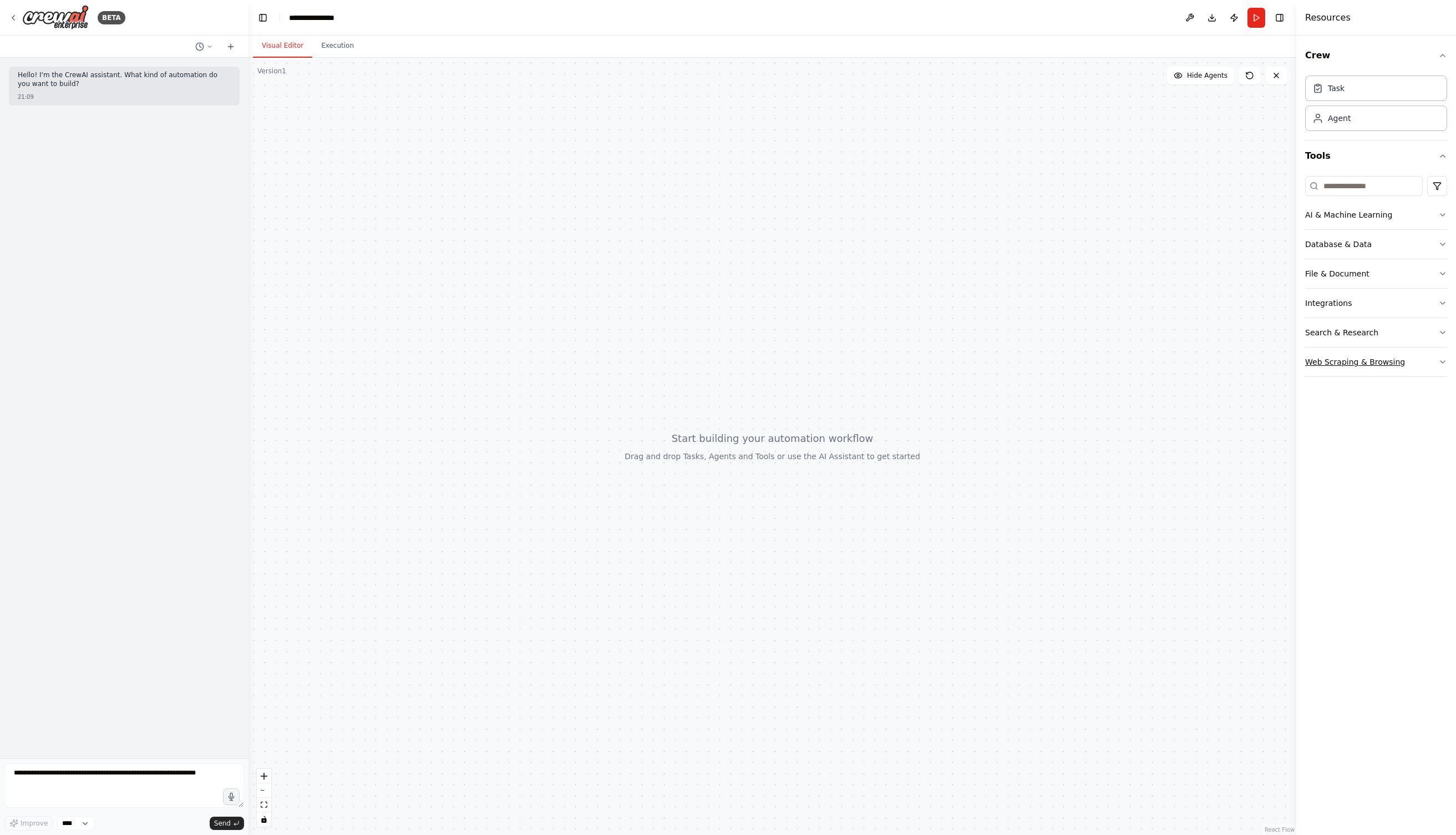
click at [1369, 362] on div "Web Scraping & Browsing" at bounding box center [1355, 362] width 100 height 11
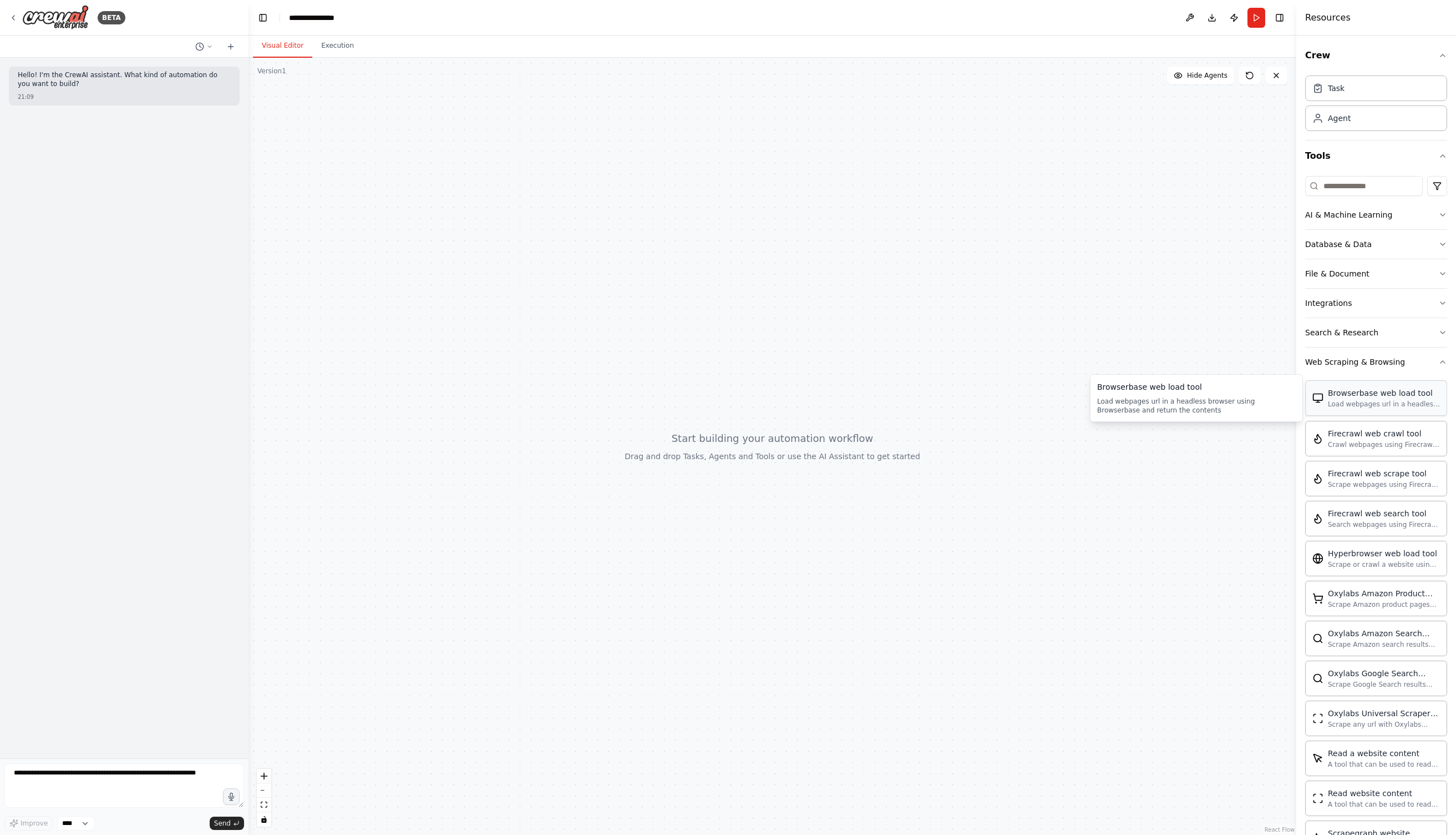
click at [1340, 397] on div "Browserbase web load tool" at bounding box center [1384, 393] width 112 height 11
click at [1367, 211] on div "AI & Machine Learning" at bounding box center [1349, 215] width 87 height 11
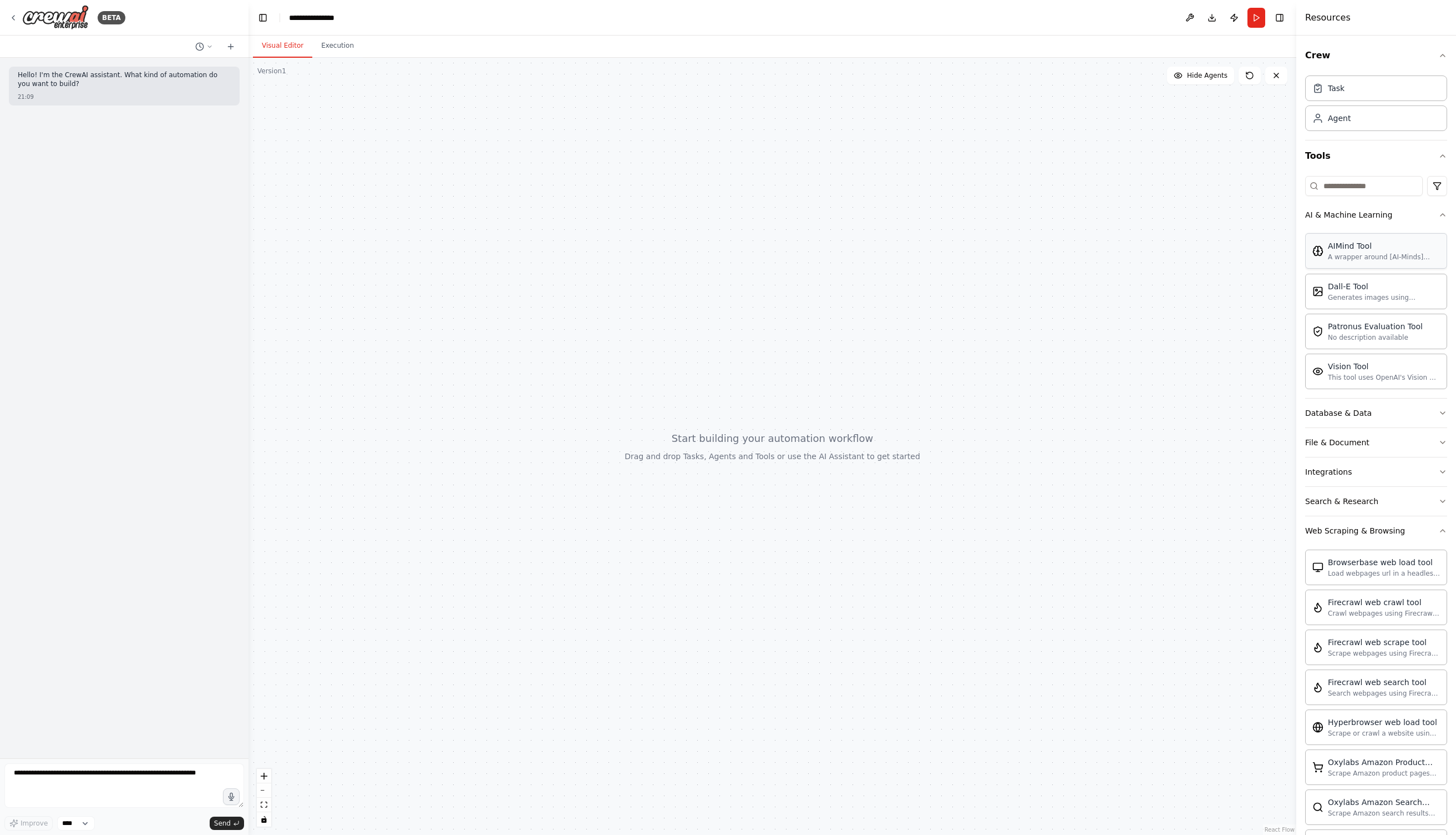
click at [1365, 264] on div "AIMind Tool A wrapper around [AI-Minds]([URL][DOMAIN_NAME]). Useful for when yo…" at bounding box center [1377, 250] width 142 height 36
click at [1364, 287] on div "Dall-E Tool" at bounding box center [1384, 286] width 112 height 11
click at [1376, 161] on button "Tools" at bounding box center [1377, 155] width 142 height 31
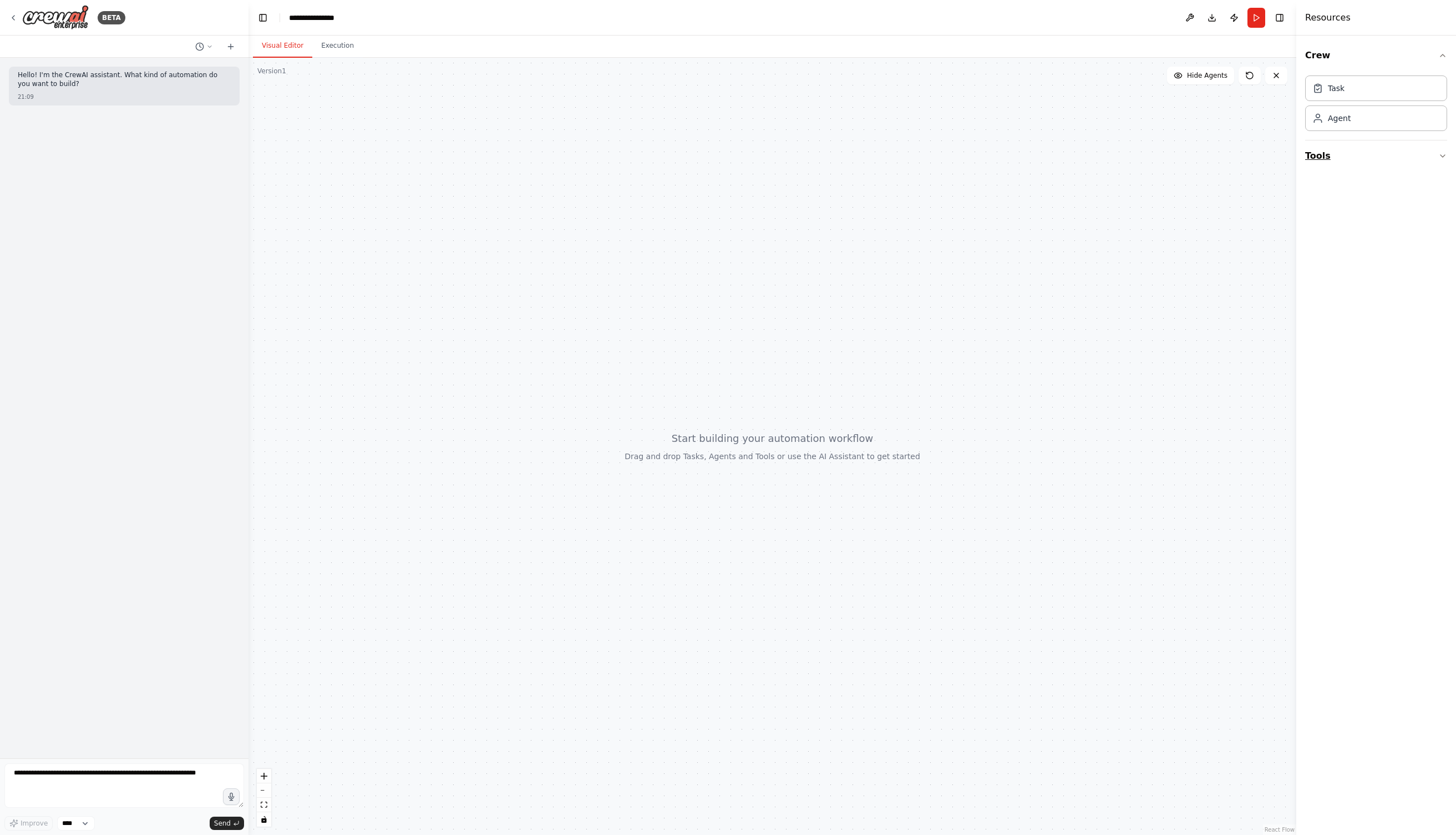
click at [1374, 161] on button "Tools" at bounding box center [1377, 155] width 142 height 31
click at [1358, 269] on div "File & Document" at bounding box center [1338, 274] width 64 height 11
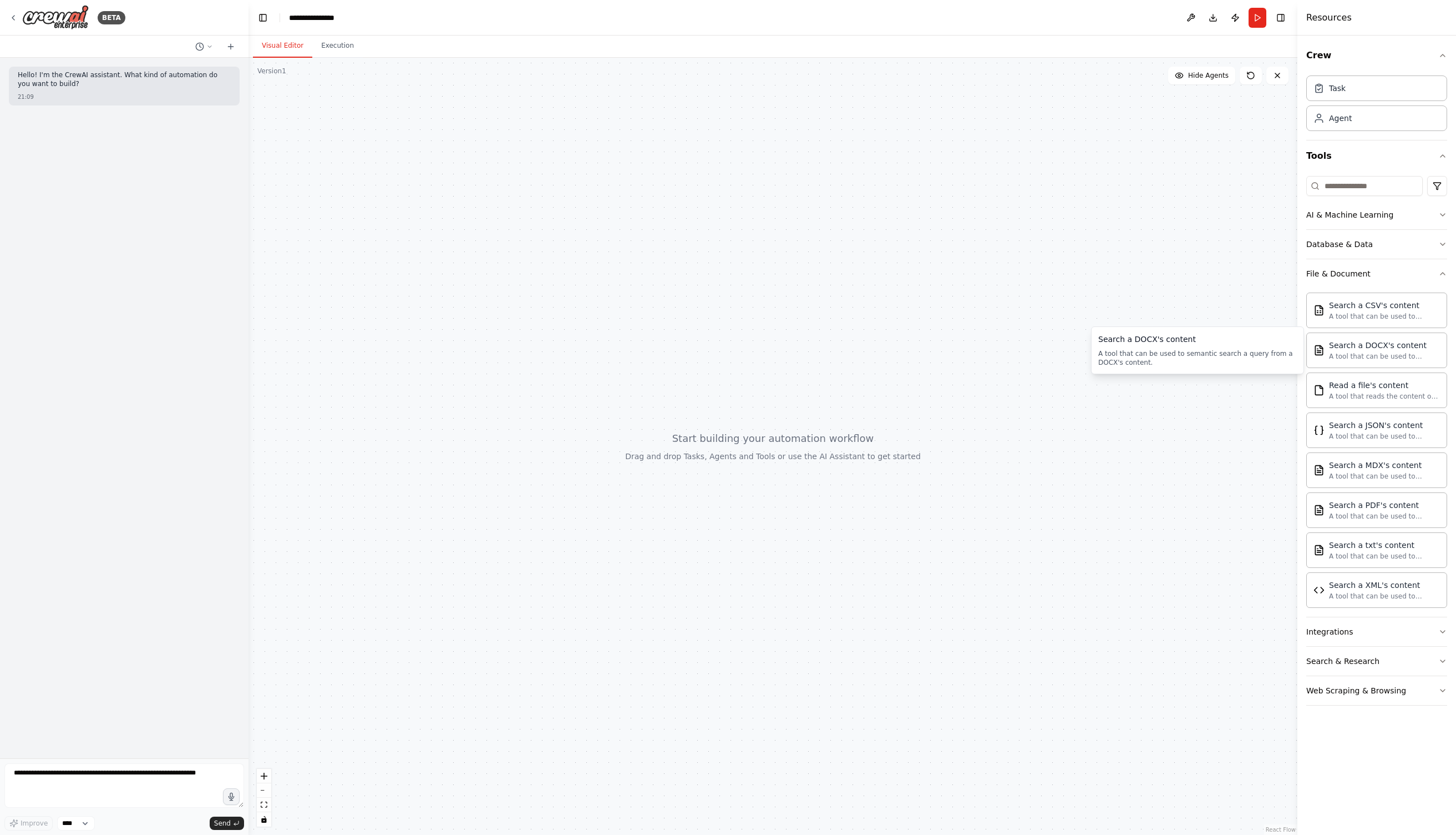
click at [1299, 385] on div at bounding box center [1300, 418] width 4 height 835
click at [1202, 77] on span "Hide Agents" at bounding box center [1209, 75] width 40 height 9
click at [1203, 76] on span "Show Agents" at bounding box center [1208, 75] width 43 height 9
click at [1354, 89] on div "Task" at bounding box center [1377, 88] width 140 height 26
click at [1361, 117] on div "Agent" at bounding box center [1377, 118] width 140 height 26
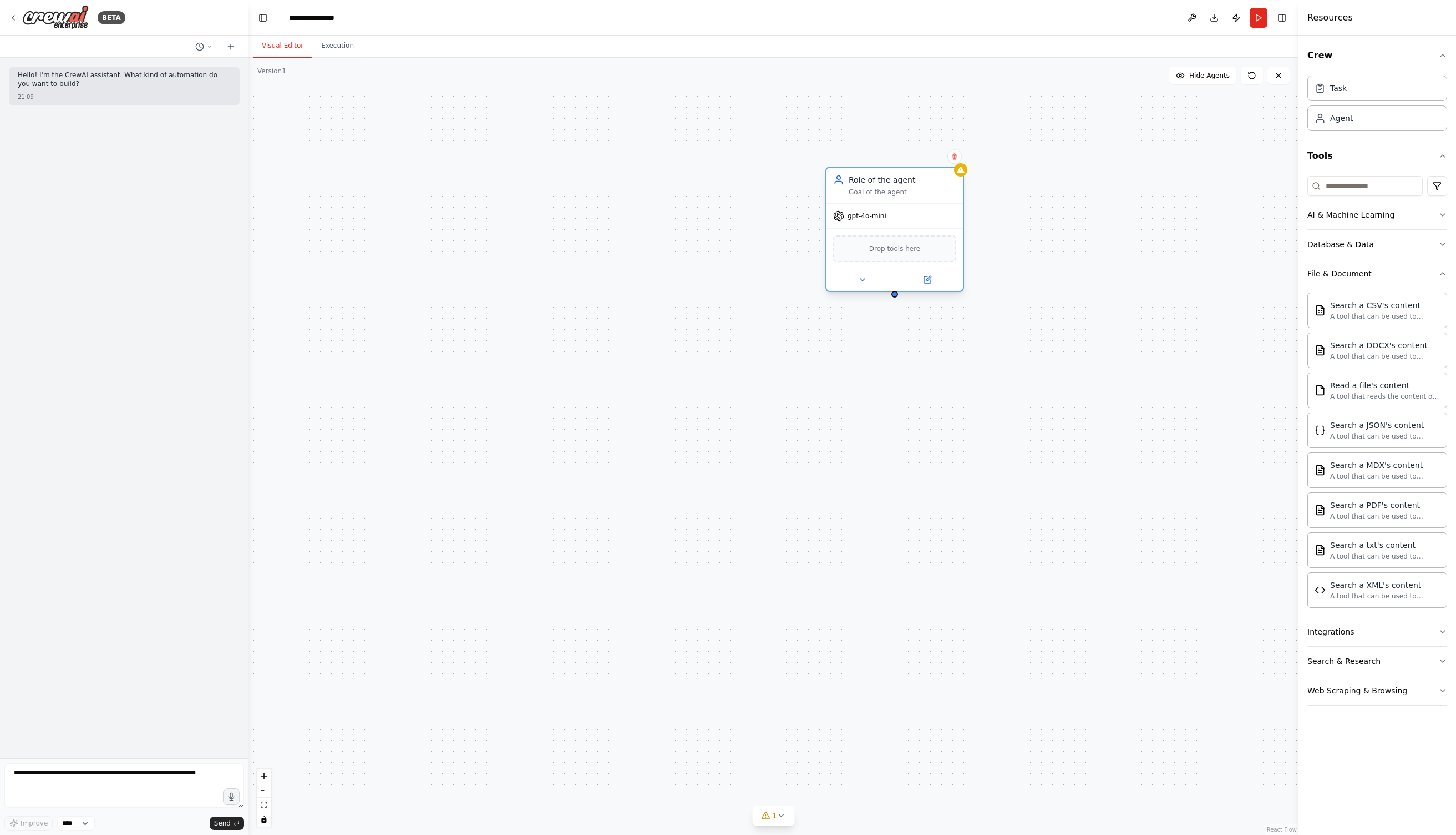
click at [870, 250] on span "Drop tools here" at bounding box center [895, 249] width 52 height 11
click at [895, 298] on div at bounding box center [895, 296] width 7 height 7
drag, startPoint x: 895, startPoint y: 298, endPoint x: 897, endPoint y: 399, distance: 101.0
click at [897, 399] on div "Role of the agent Goal of the agent gpt-4o-mini CSVSearchTool" at bounding box center [773, 446] width 1050 height 777
click at [862, 285] on icon at bounding box center [862, 284] width 9 height 9
